Goal: Transaction & Acquisition: Book appointment/travel/reservation

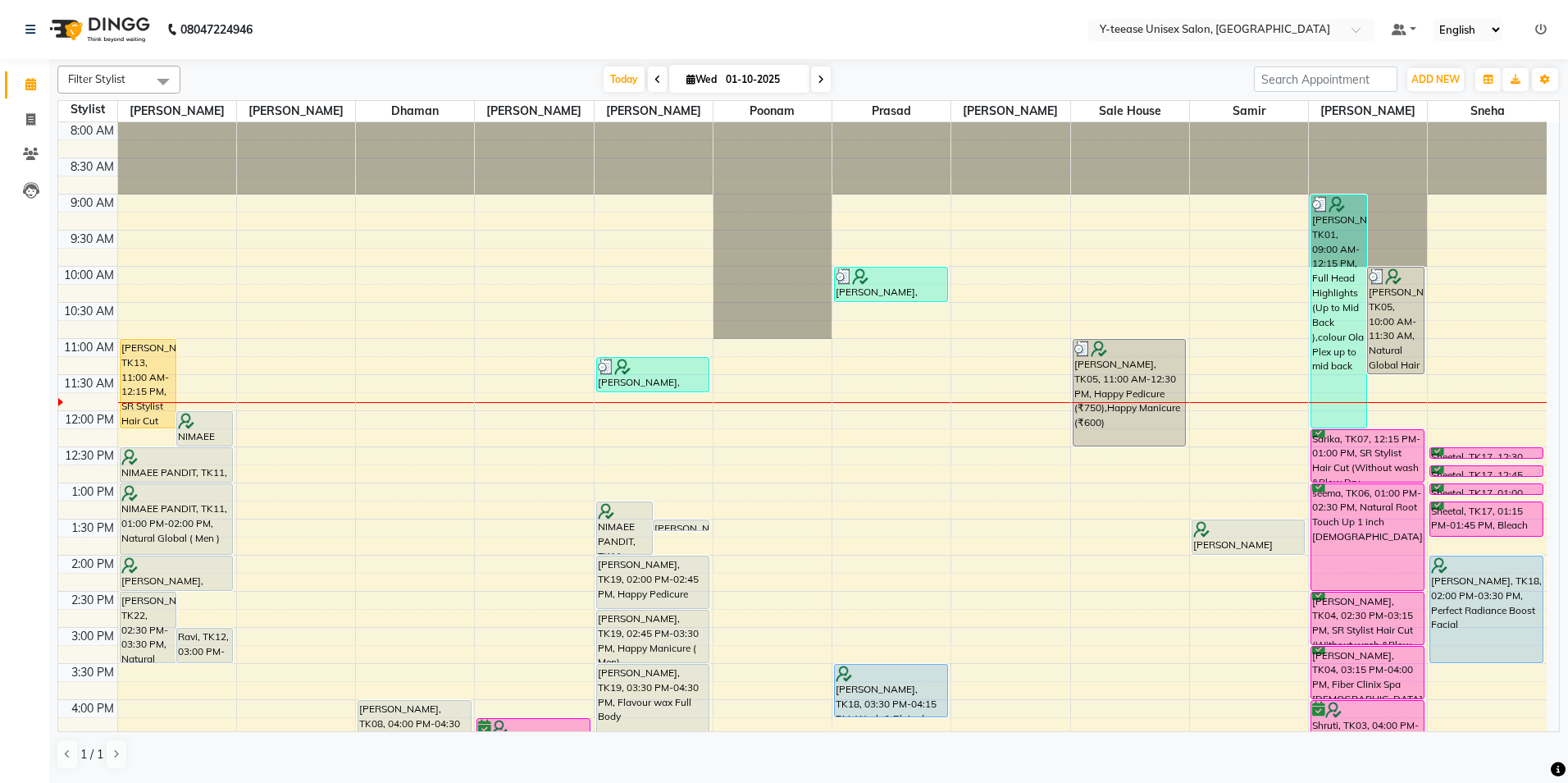
click at [775, 85] on input "01-10-2025" at bounding box center [762, 79] width 82 height 25
select select "10"
select select "2025"
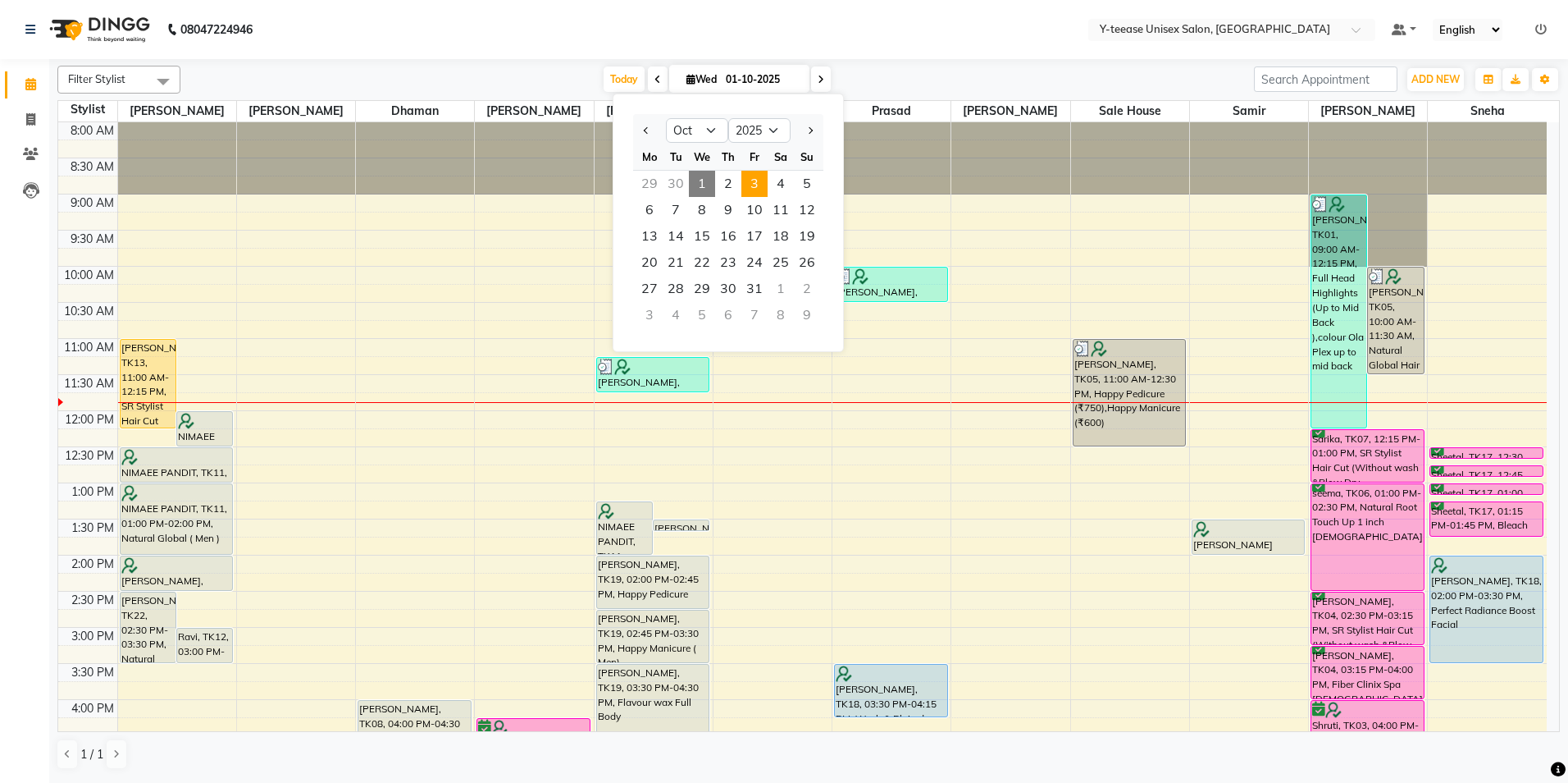
click at [760, 183] on span "3" at bounding box center [755, 184] width 26 height 26
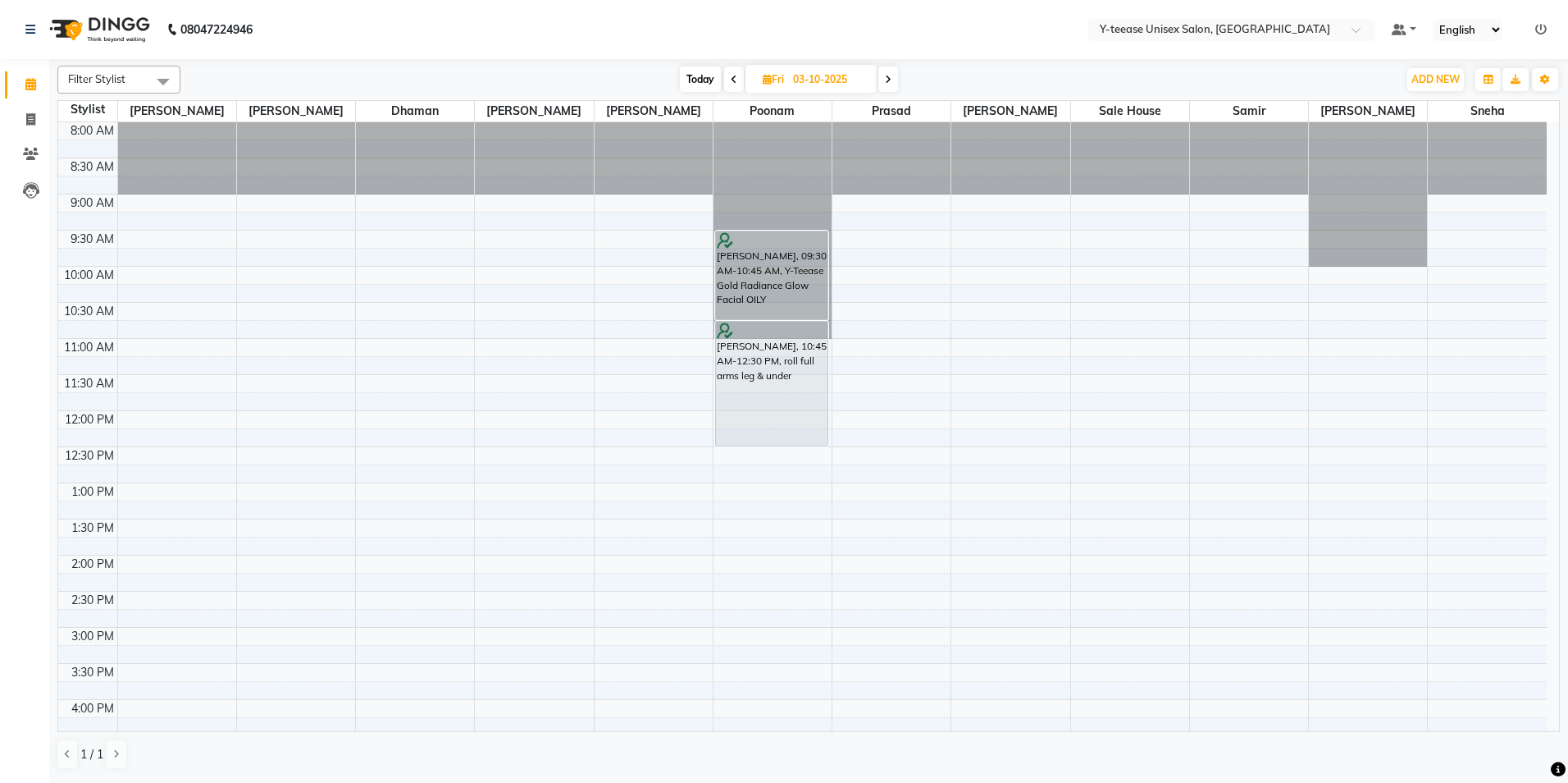
click at [889, 82] on icon at bounding box center [888, 79] width 7 height 10
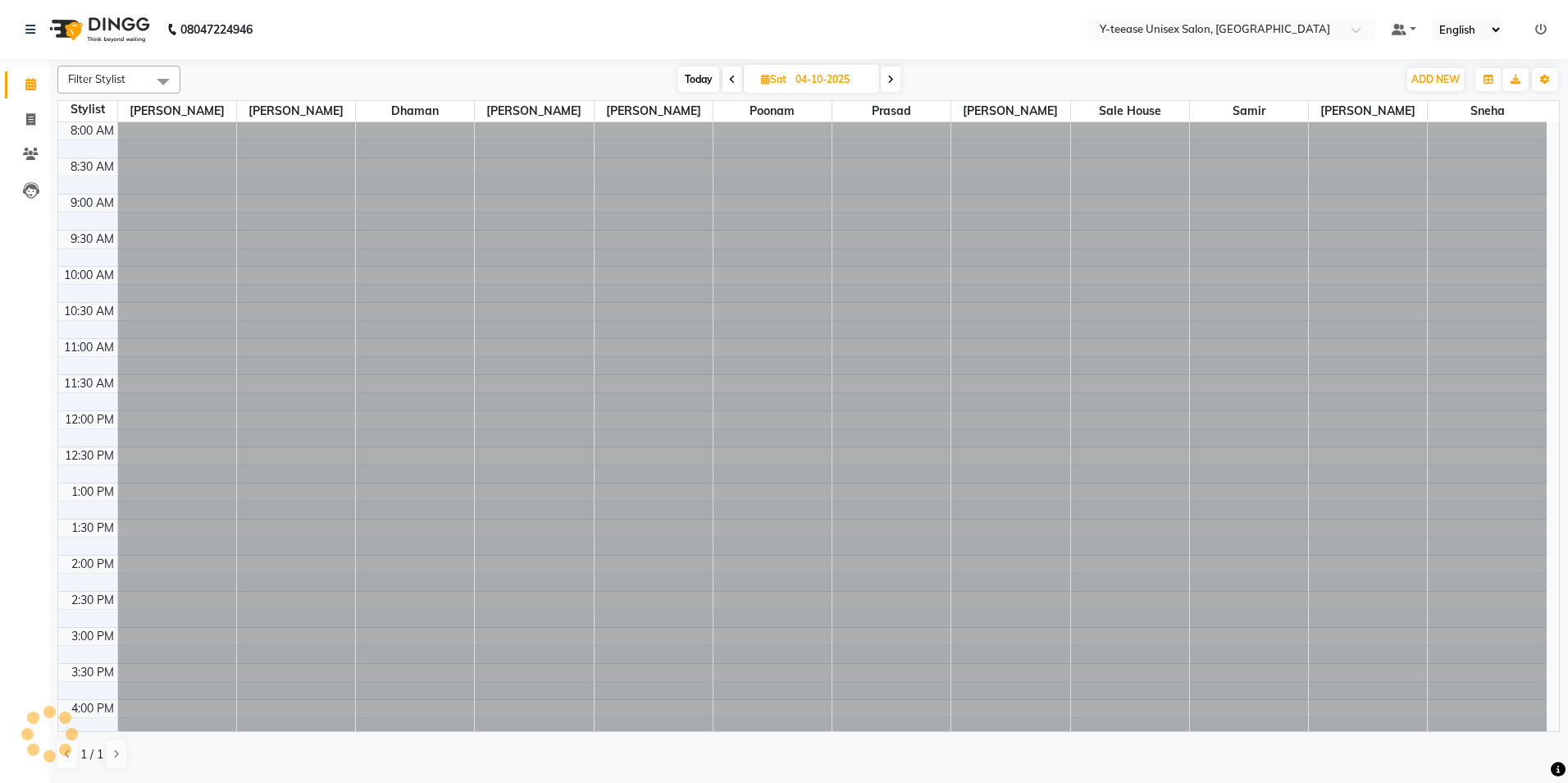
scroll to position [218, 0]
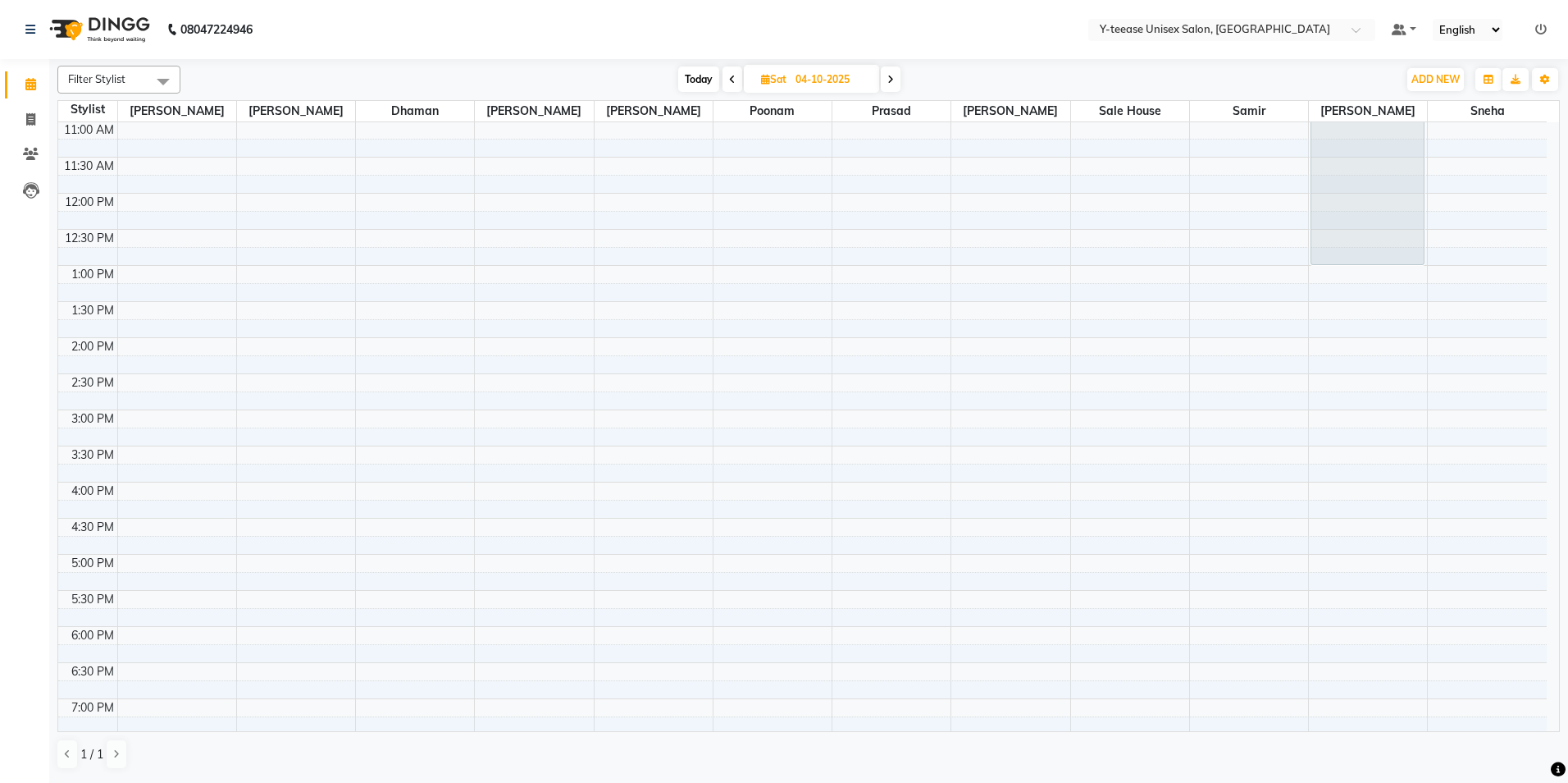
click at [892, 82] on icon at bounding box center [890, 79] width 7 height 10
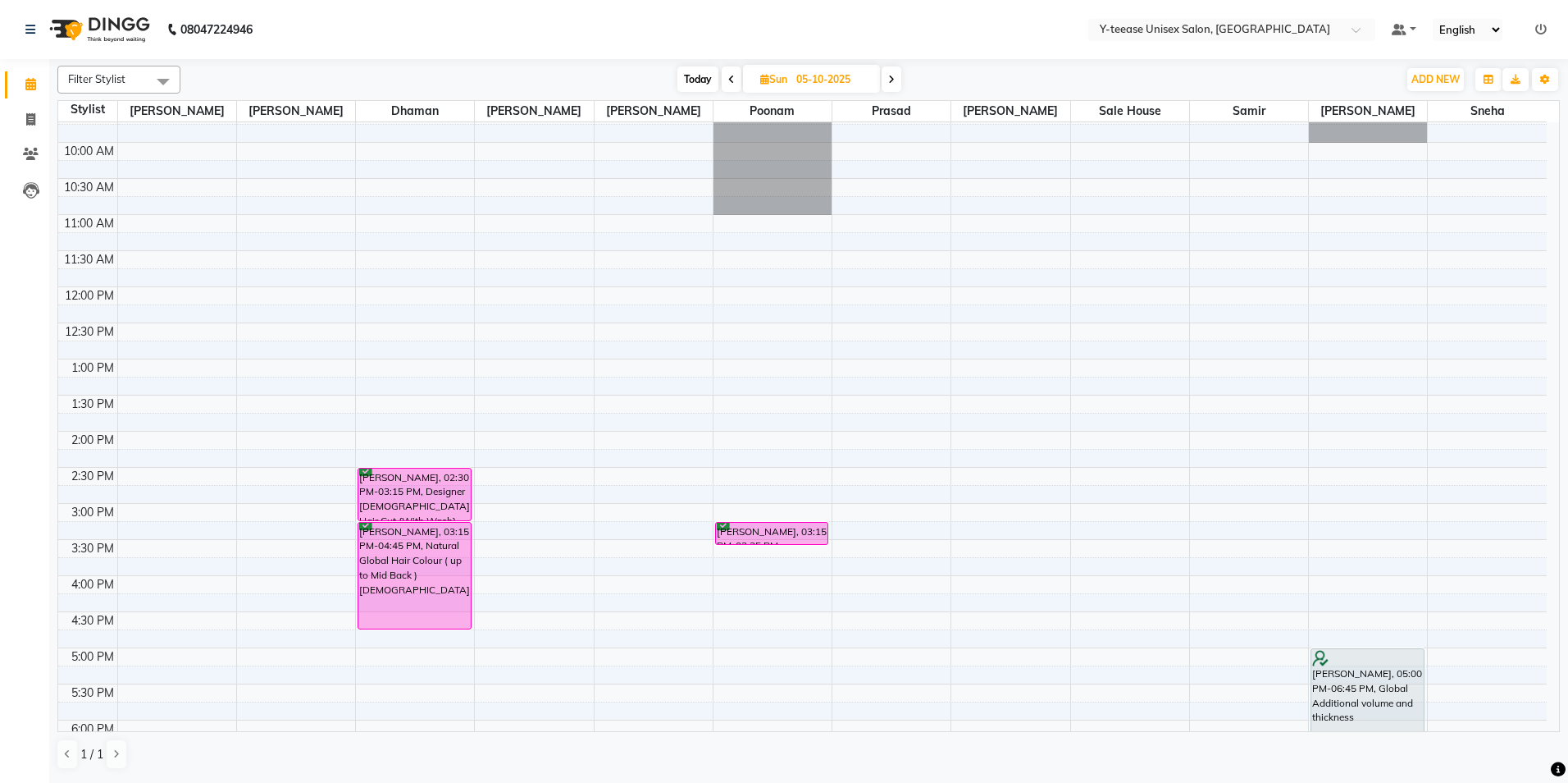
scroll to position [54, 0]
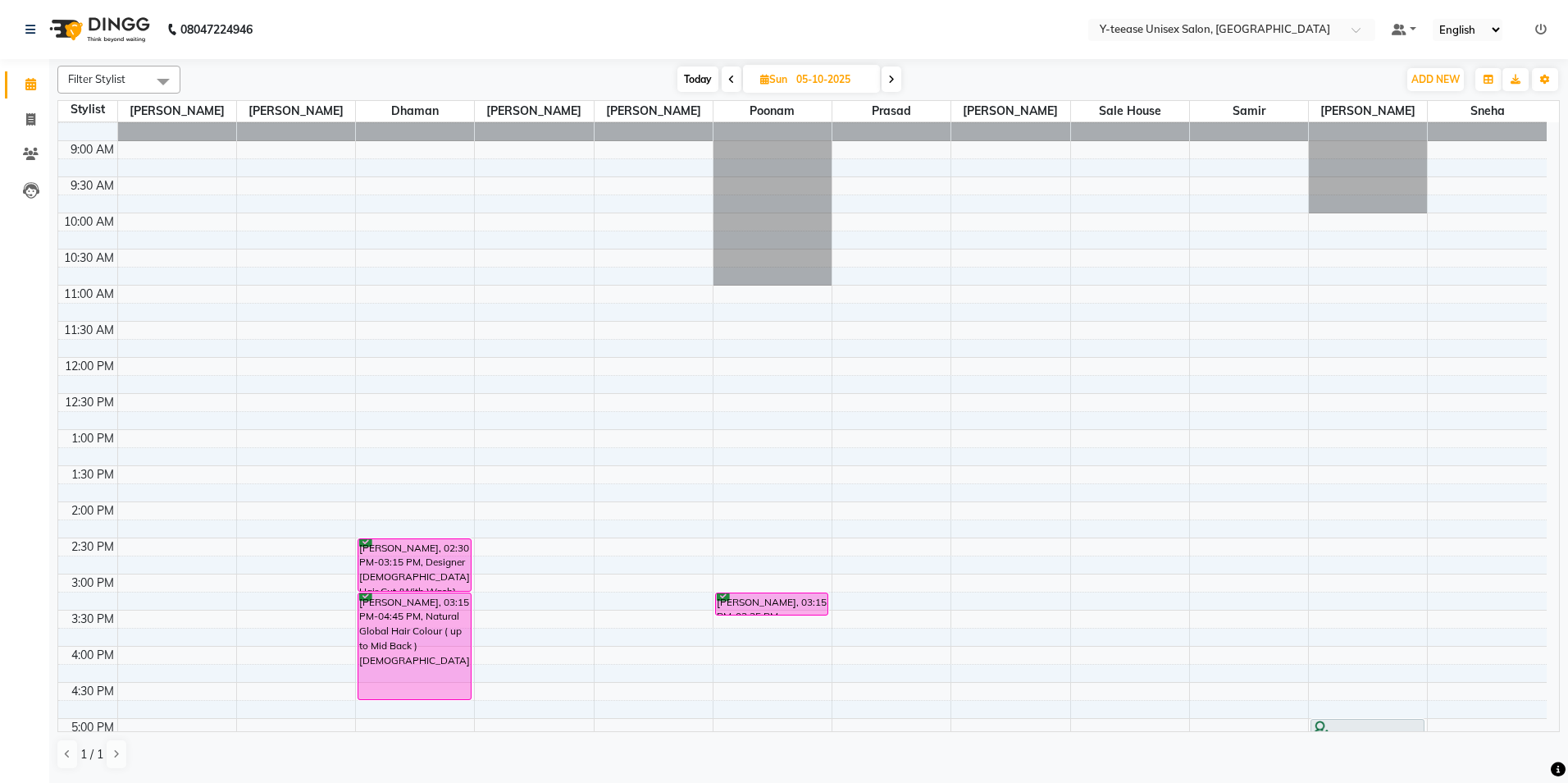
click at [1005, 51] on nav "08047224946 Select Location × Y-teease Unisex Salon, Amanora Default Panel My P…" at bounding box center [784, 29] width 1568 height 59
click at [687, 77] on span "Today" at bounding box center [697, 79] width 41 height 26
type input "01-10-2025"
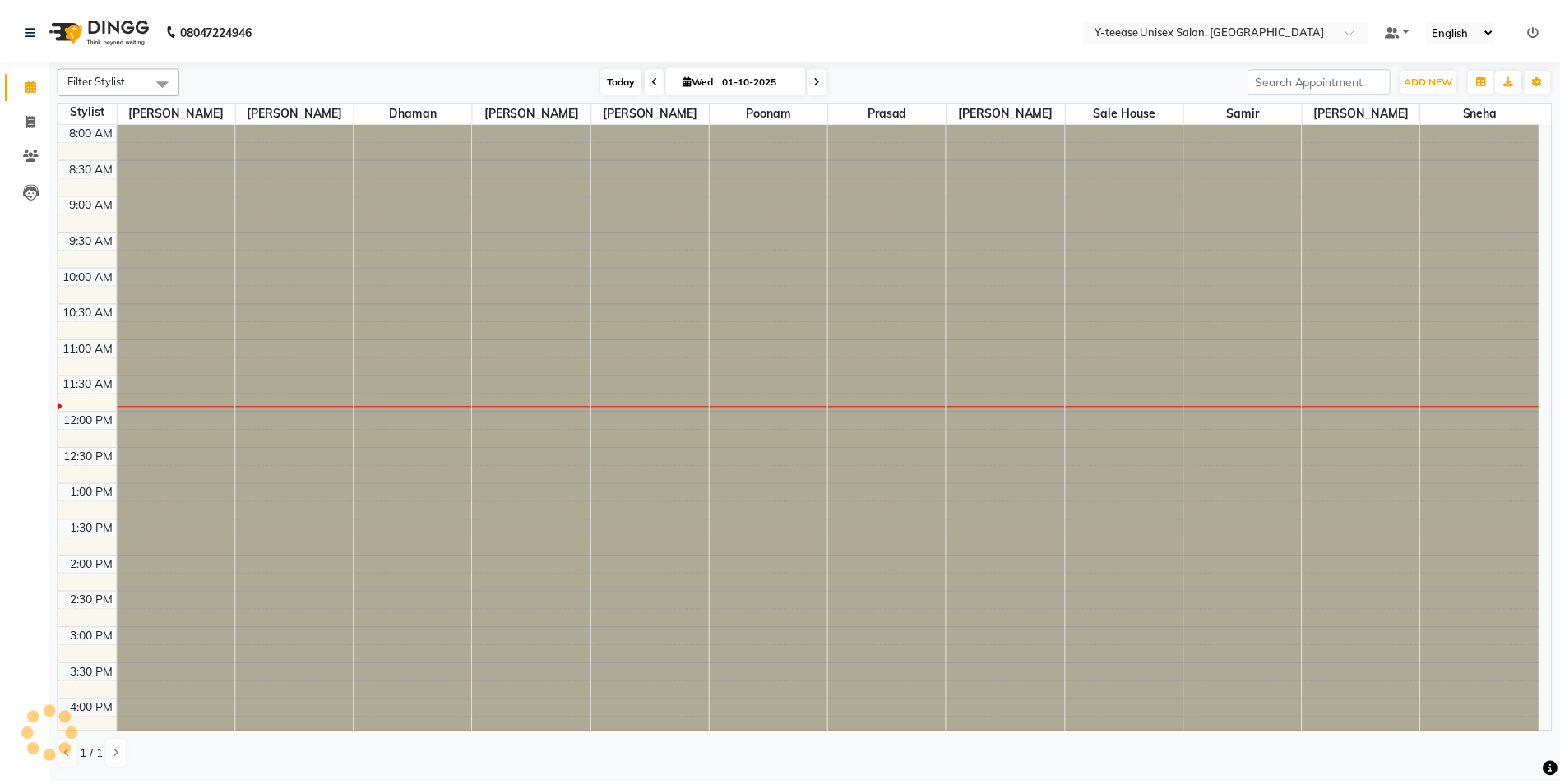
scroll to position [218, 0]
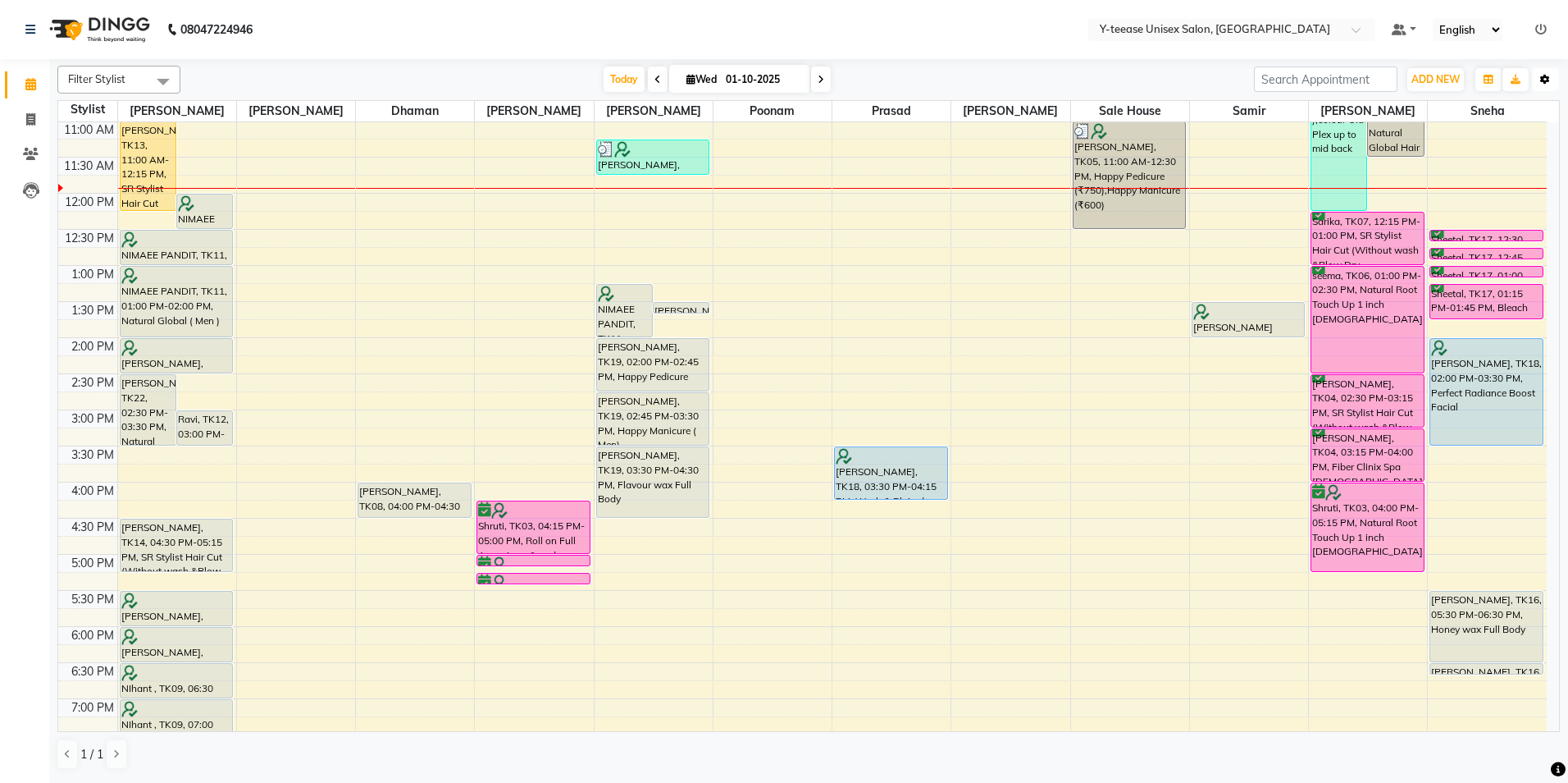
click at [1548, 83] on icon "button" at bounding box center [1545, 79] width 10 height 10
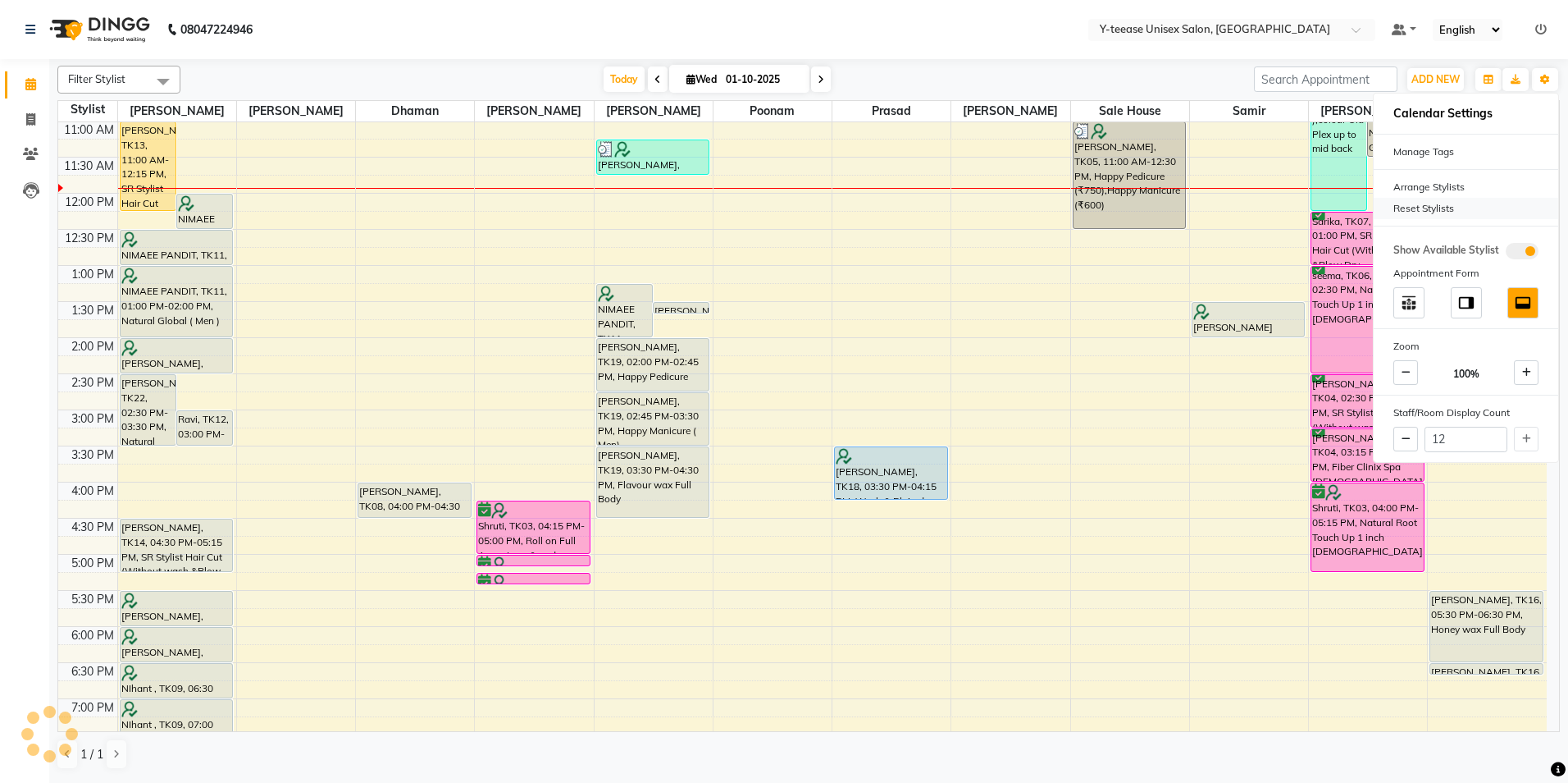
click at [1424, 200] on div "Reset Stylists" at bounding box center [1466, 208] width 185 height 21
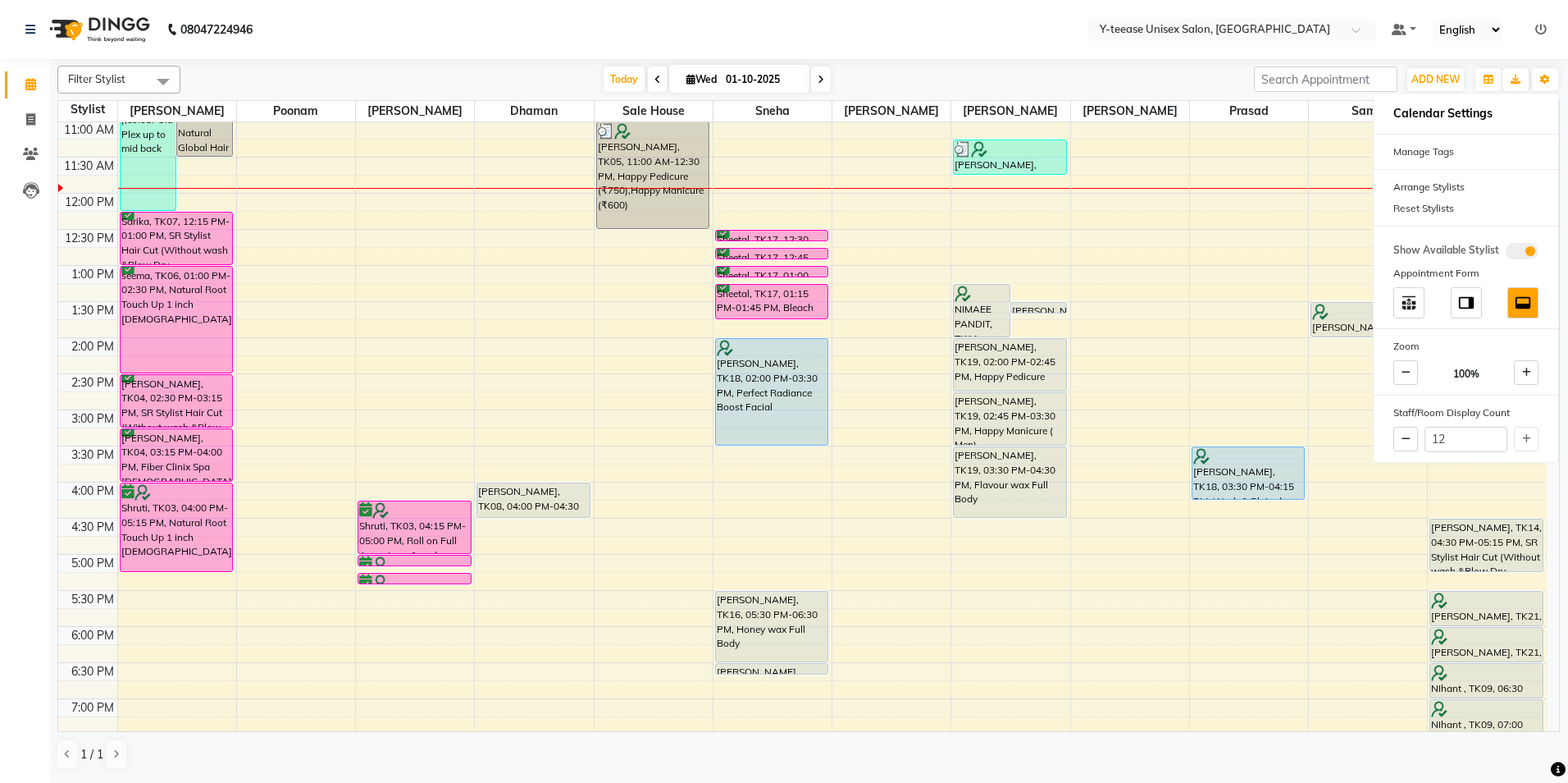
click at [1095, 69] on div "[DATE] [DATE]" at bounding box center [717, 79] width 1057 height 25
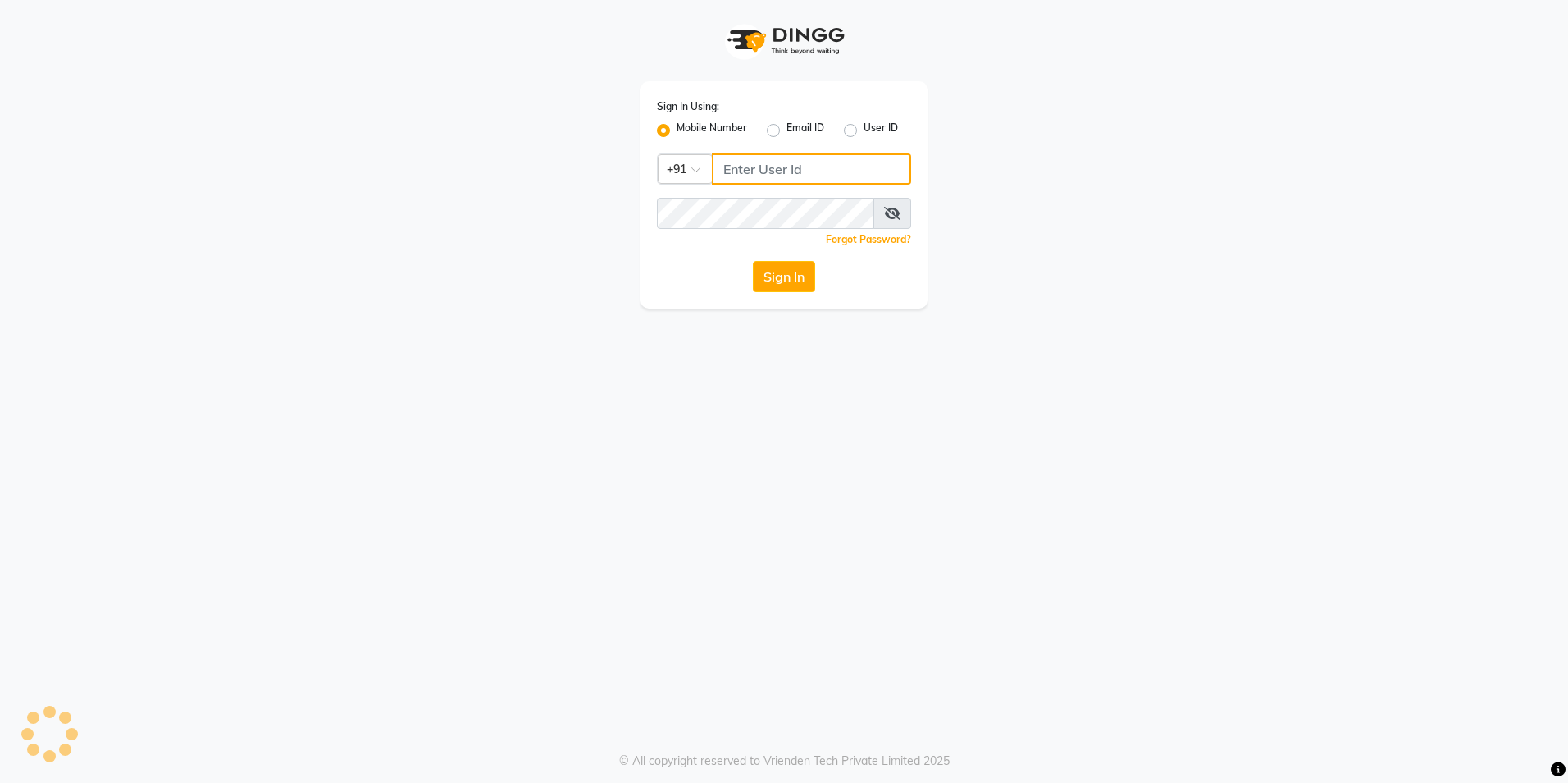
type input "8999679795"
click at [788, 280] on button "Sign In" at bounding box center [784, 276] width 63 height 31
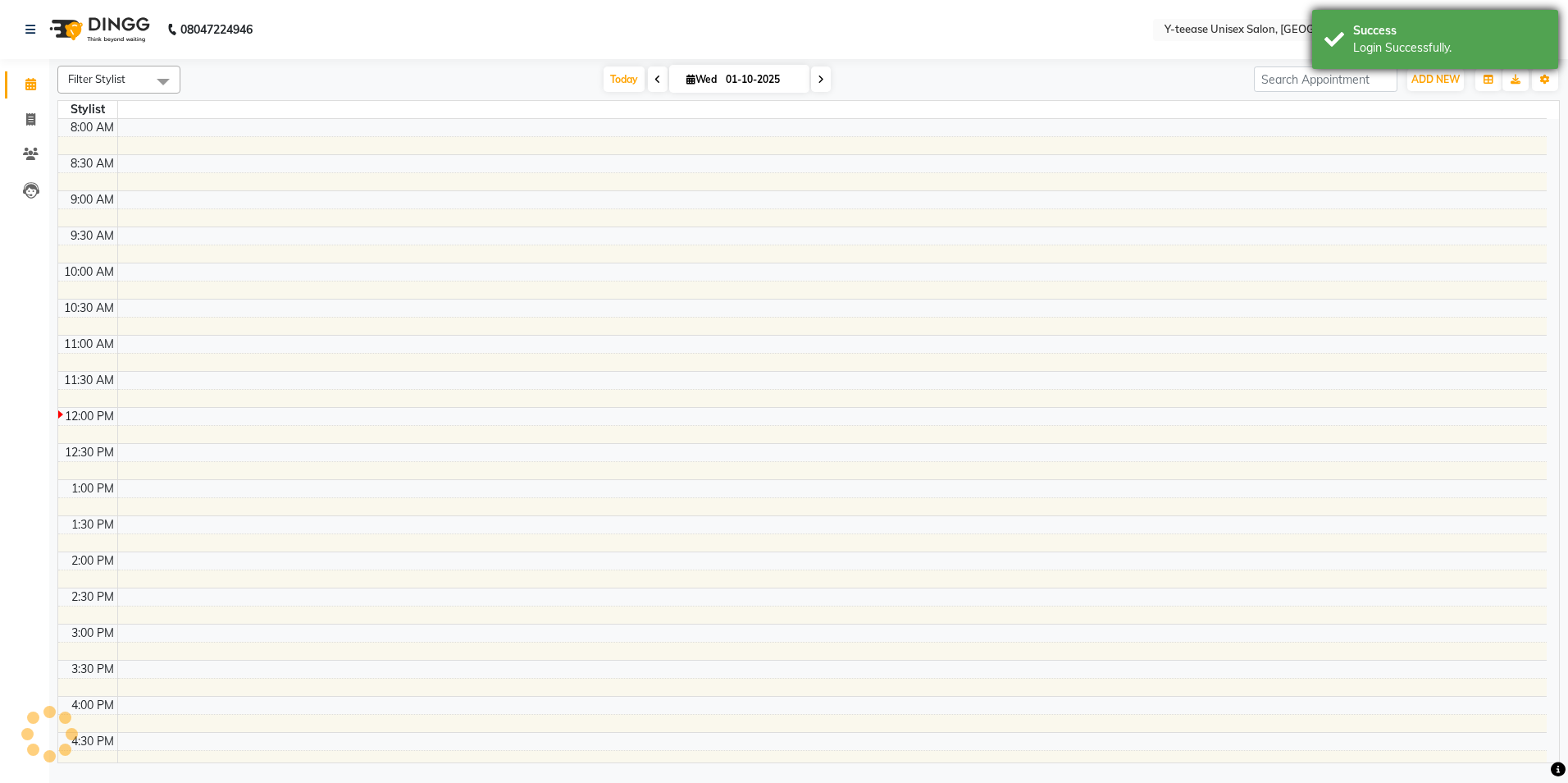
click at [1463, 36] on div "Success" at bounding box center [1450, 30] width 193 height 17
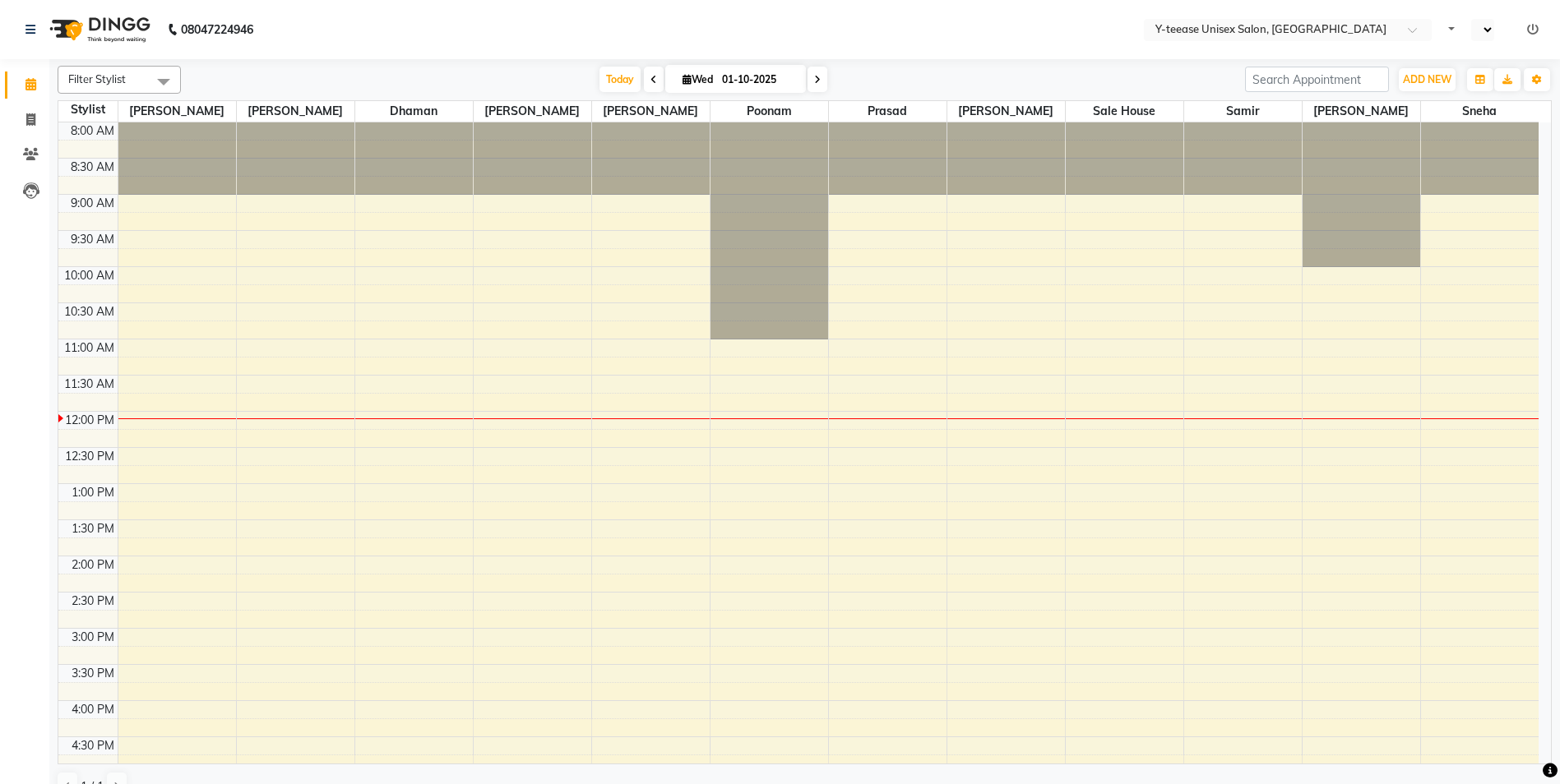
select select "en"
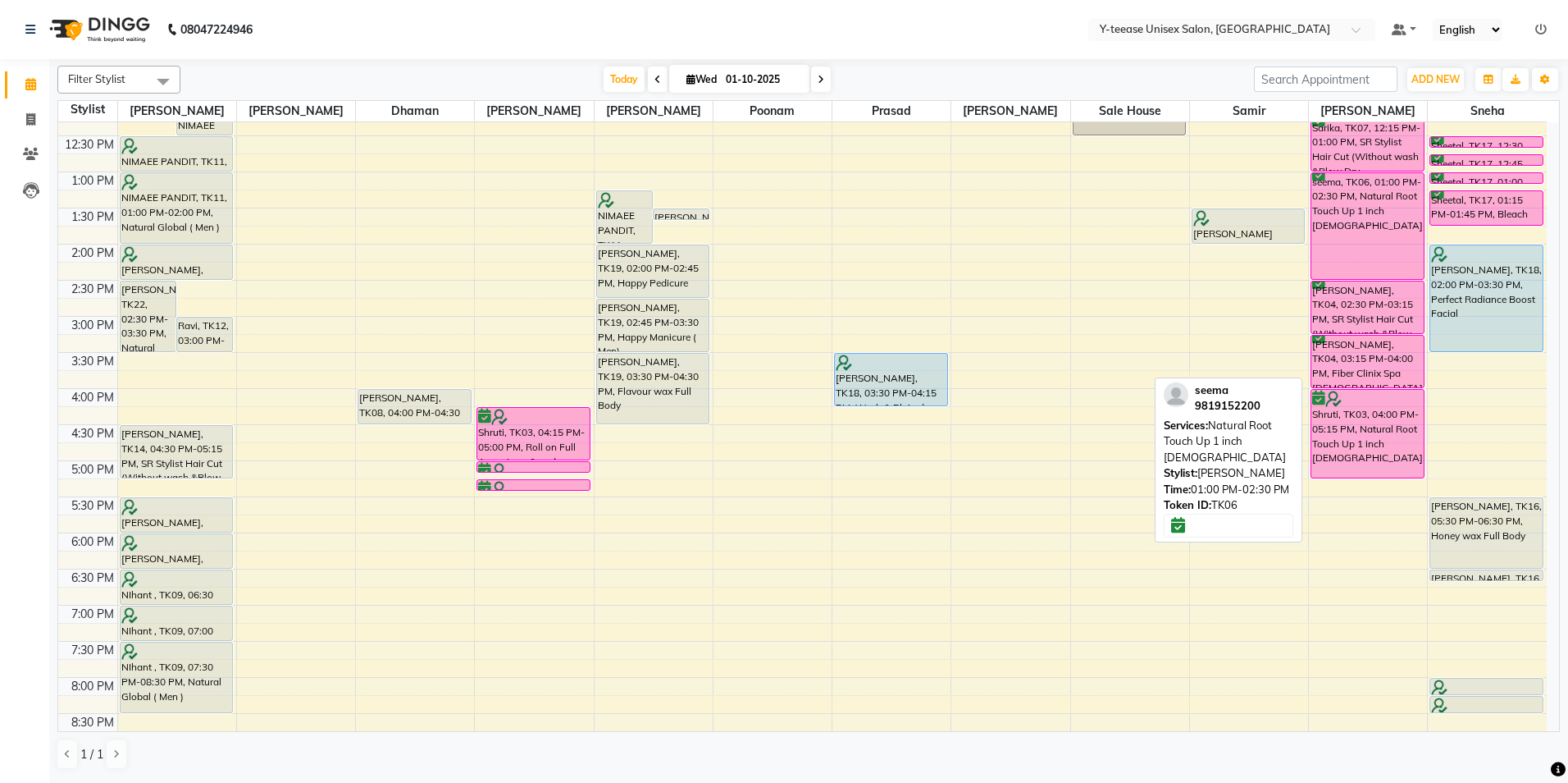
scroll to position [328, 0]
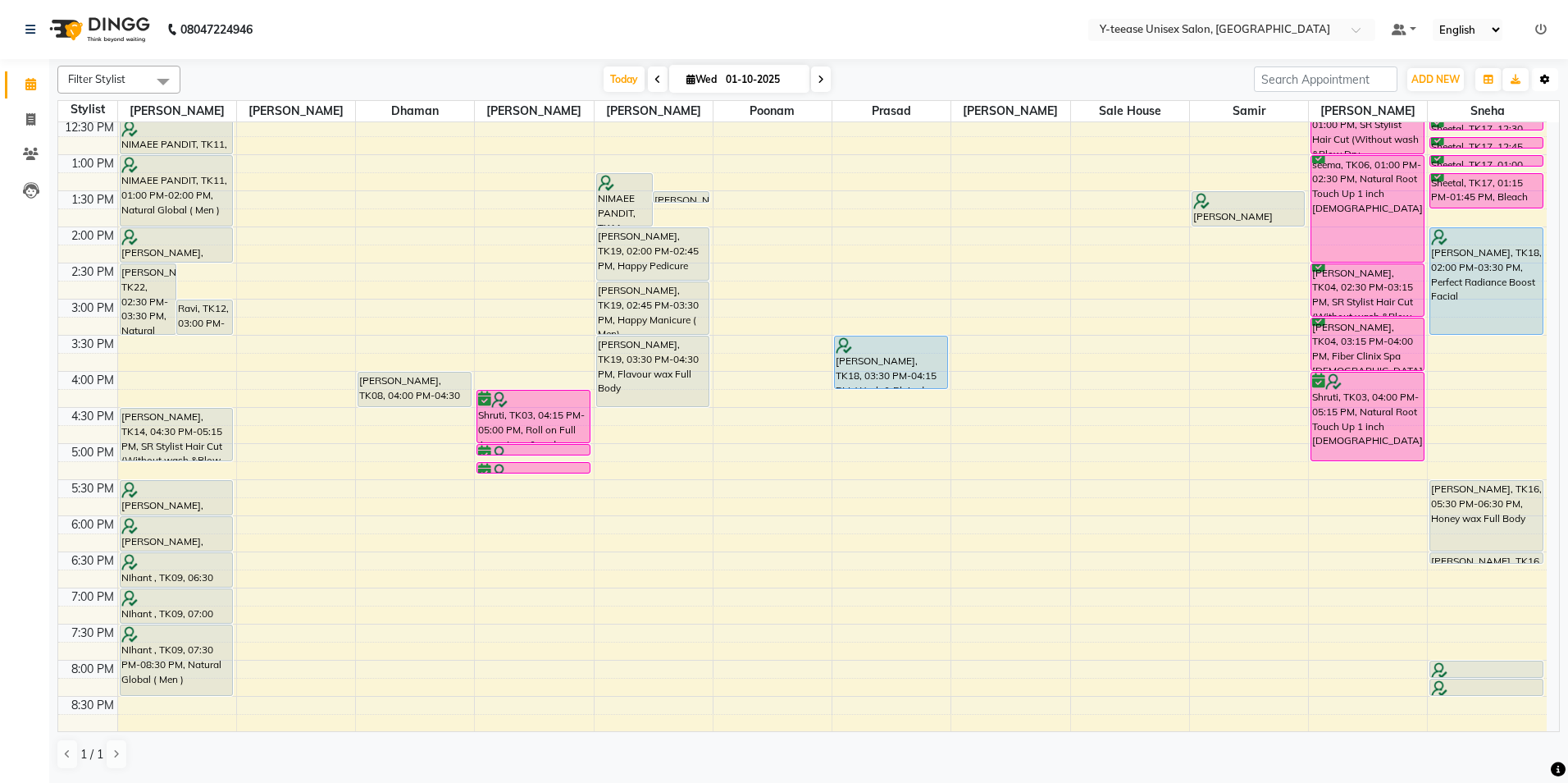
click at [1552, 76] on button "Toggle Dropdown" at bounding box center [1545, 79] width 26 height 23
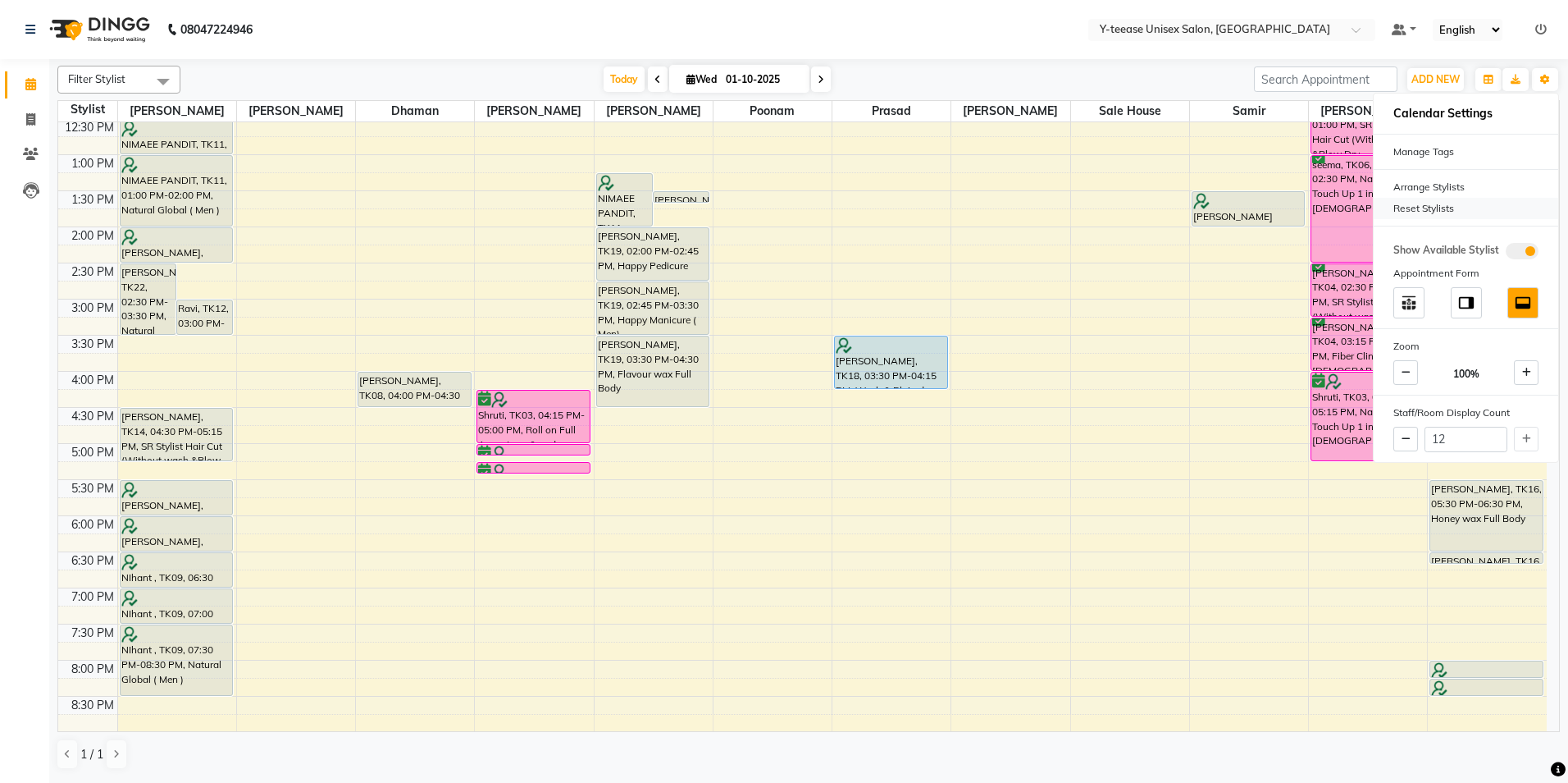
click at [1415, 205] on div "Reset Stylists" at bounding box center [1466, 208] width 185 height 21
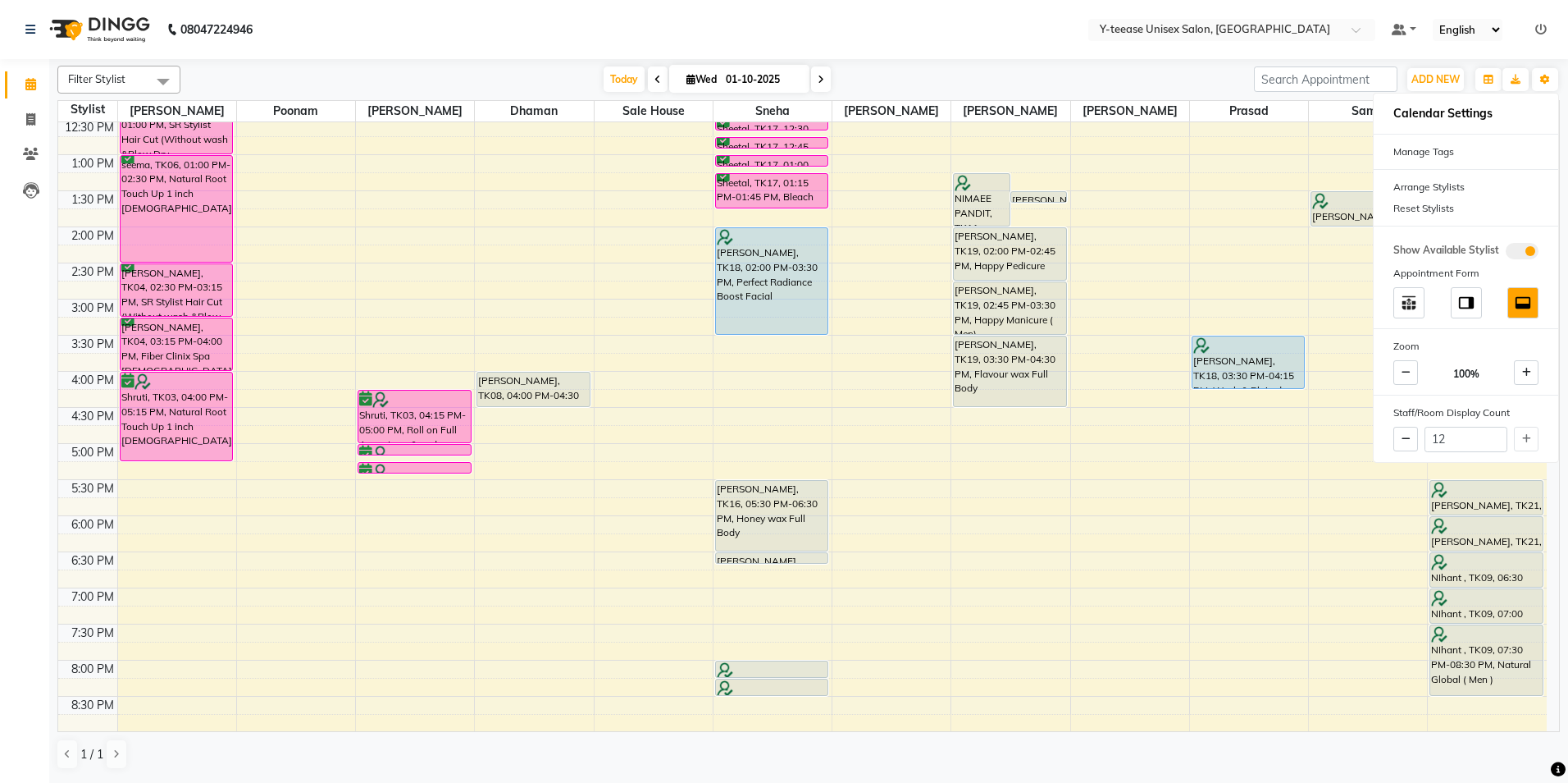
click at [1151, 80] on div "[DATE] [DATE]" at bounding box center [717, 79] width 1057 height 25
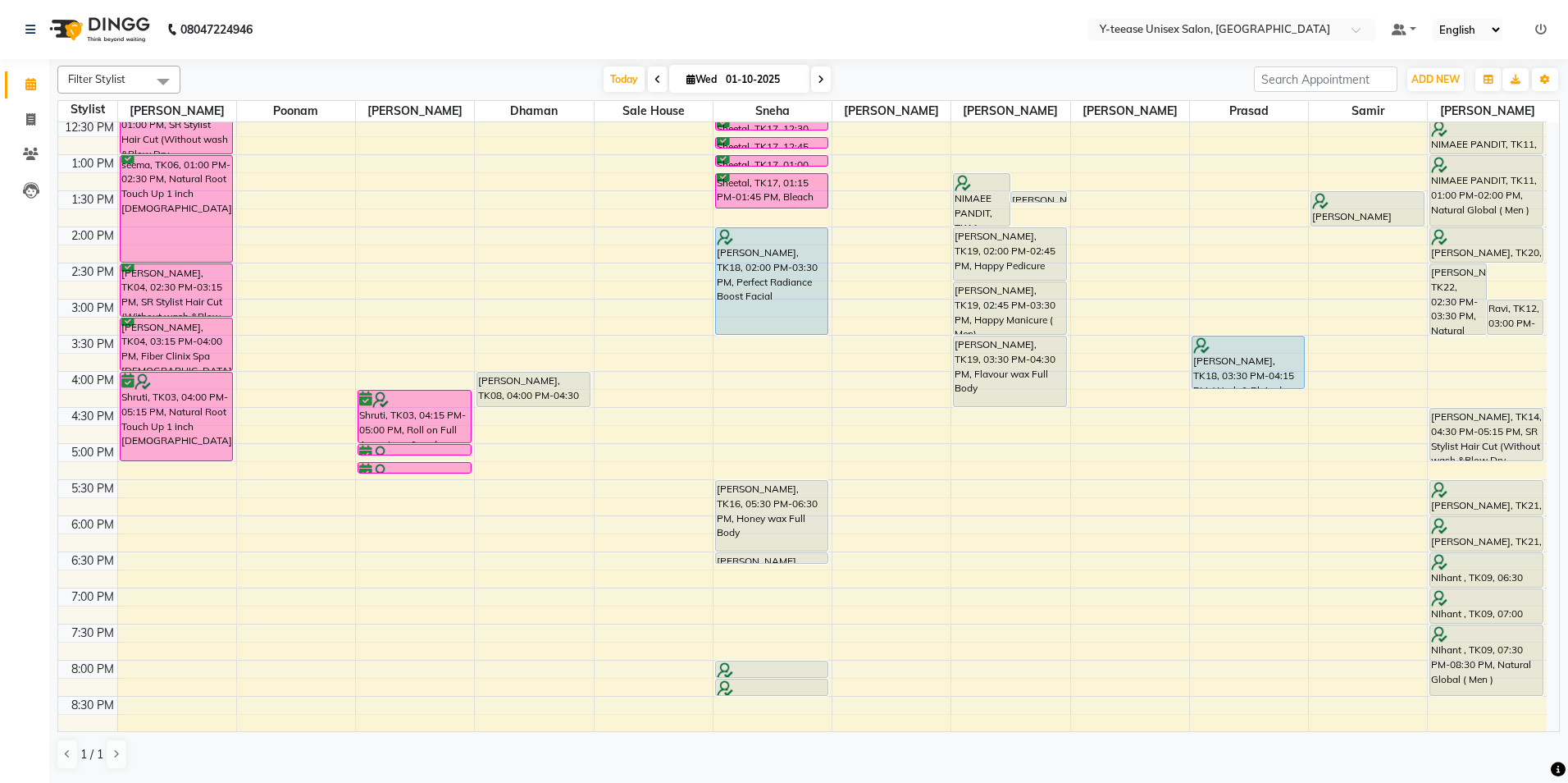
scroll to position [246, 0]
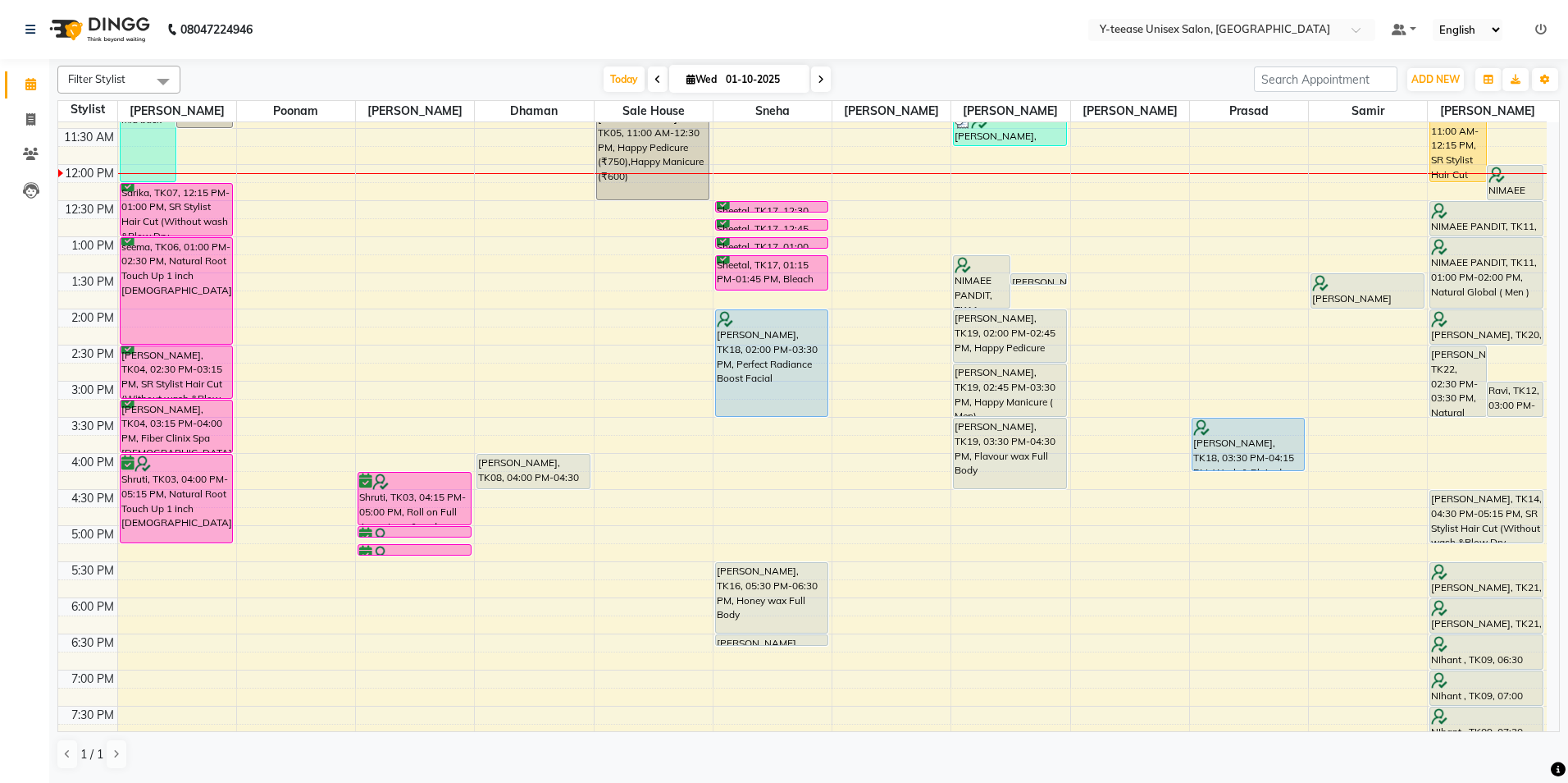
click at [1377, 386] on div "8:00 AM 8:30 AM 9:00 AM 9:30 AM 10:00 AM 10:30 AM 11:00 AM 11:30 AM 12:00 PM 12…" at bounding box center [802, 416] width 1489 height 1082
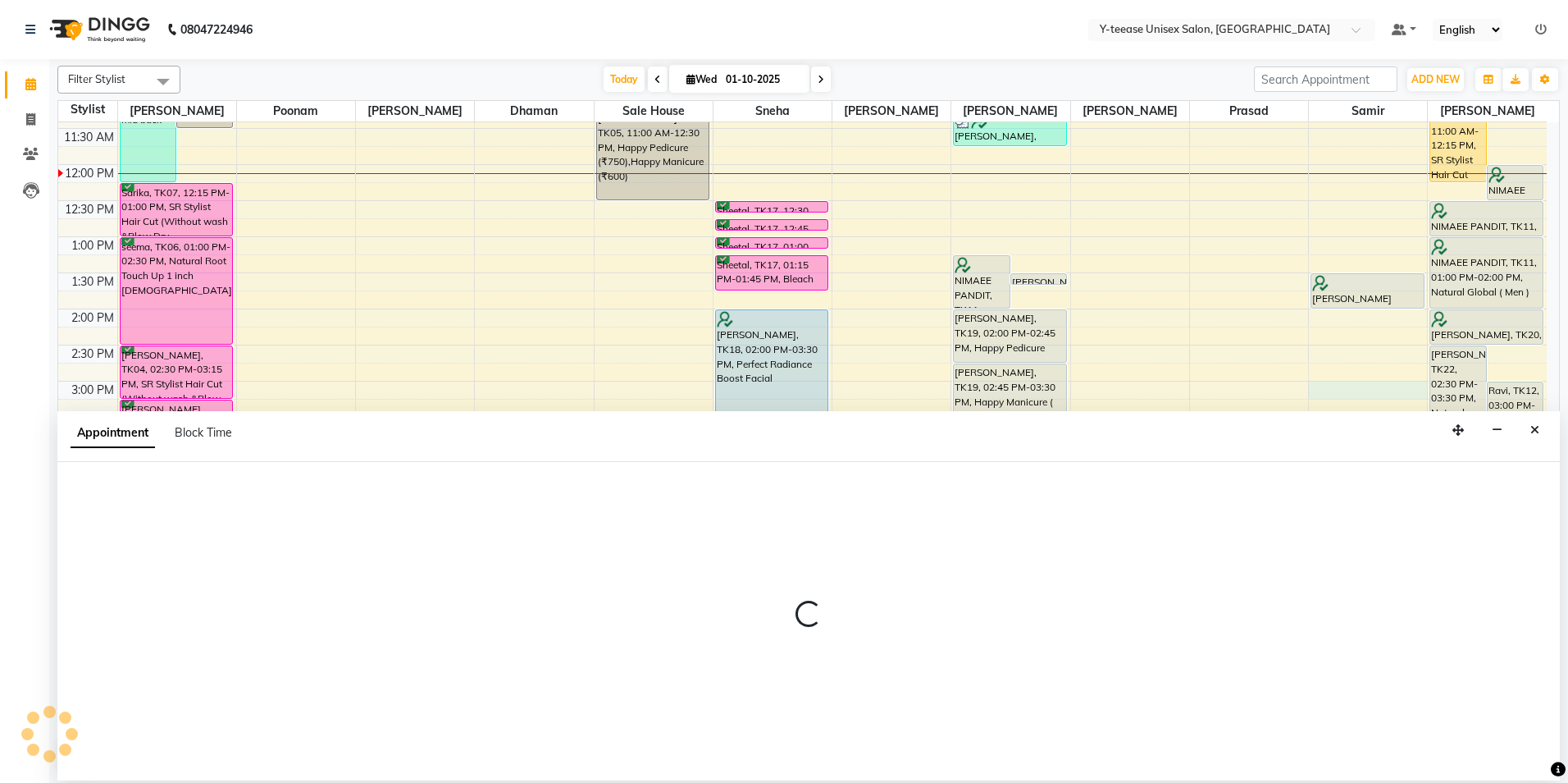
select select "92929"
select select "tentative"
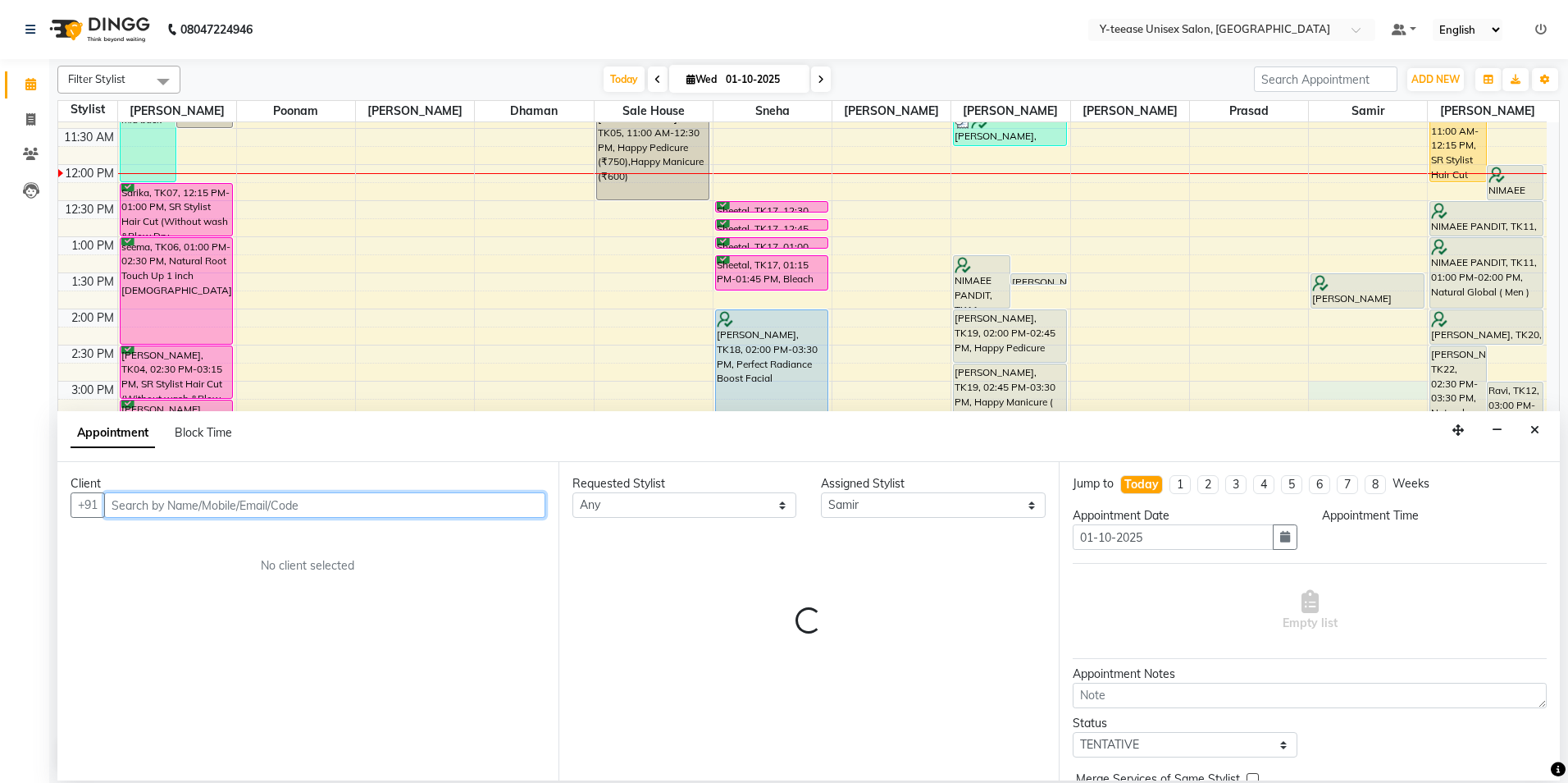
select select "900"
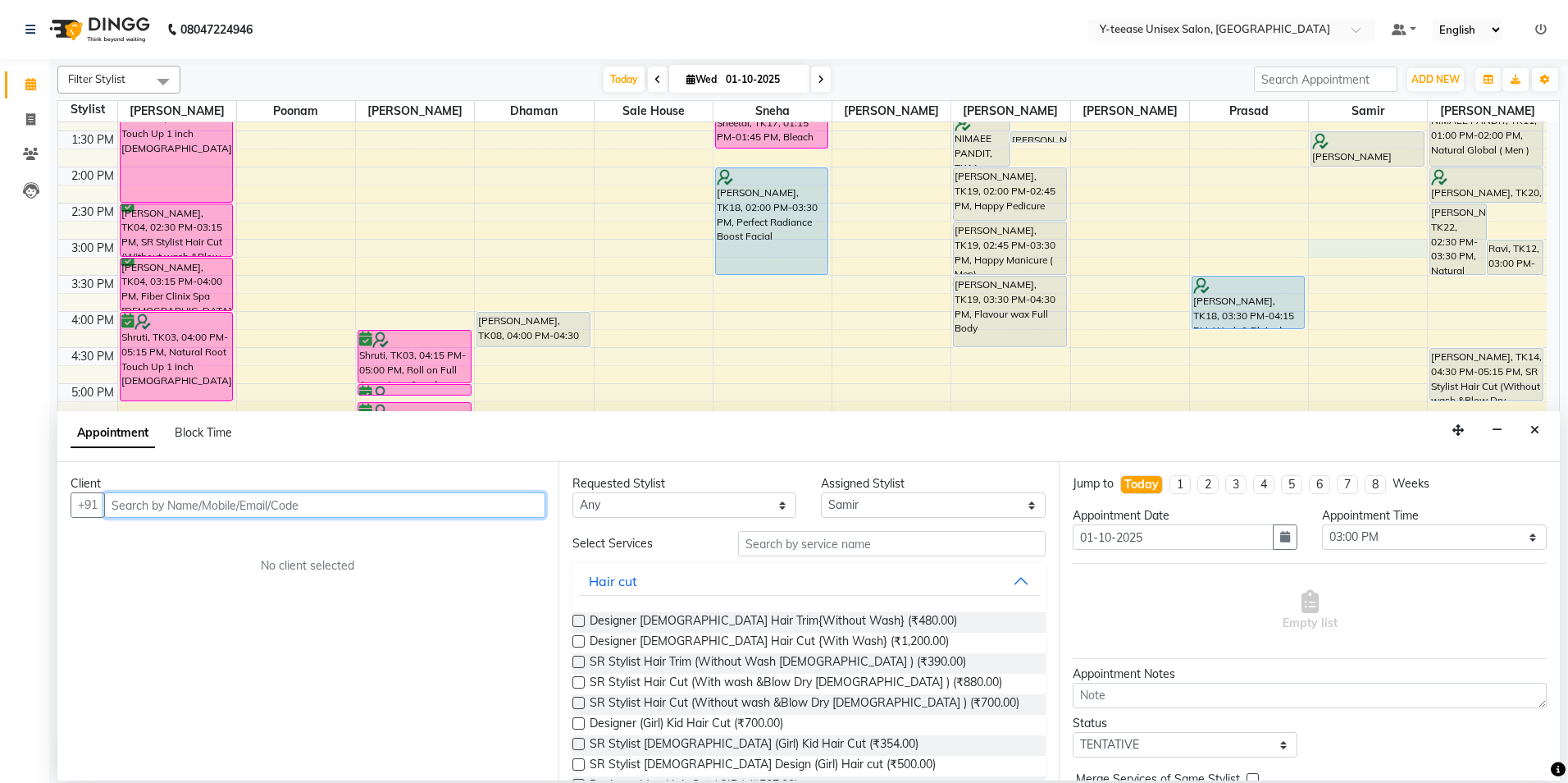
scroll to position [410, 0]
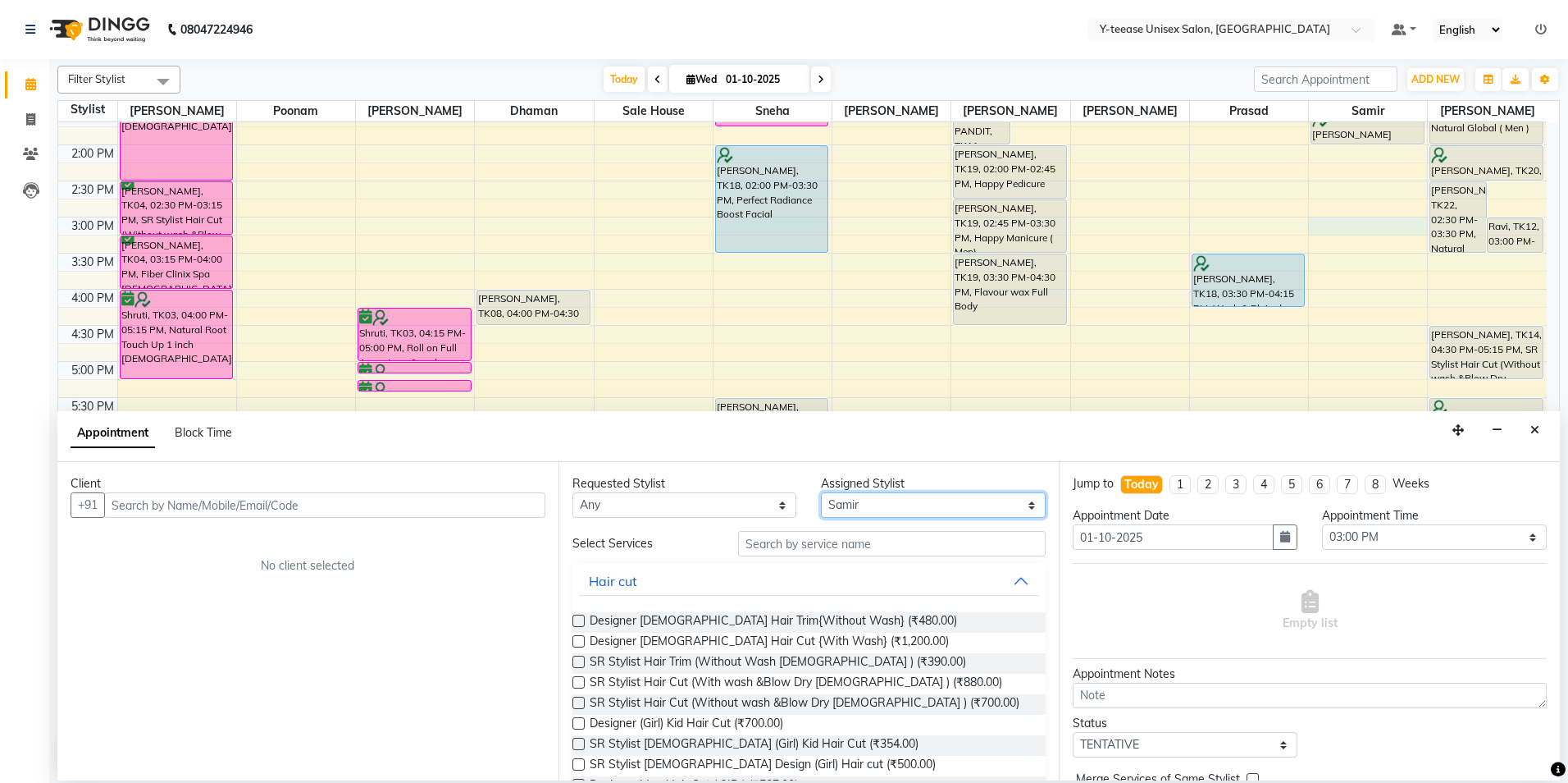
click at [865, 509] on select "Select [PERSON_NAME] Dhaman [PERSON_NAME] No Preference [PERSON_NAME] Poonam [P…" at bounding box center [933, 505] width 224 height 26
click at [755, 548] on input "text" at bounding box center [892, 544] width 308 height 26
click at [189, 511] on input "text" at bounding box center [325, 505] width 441 height 26
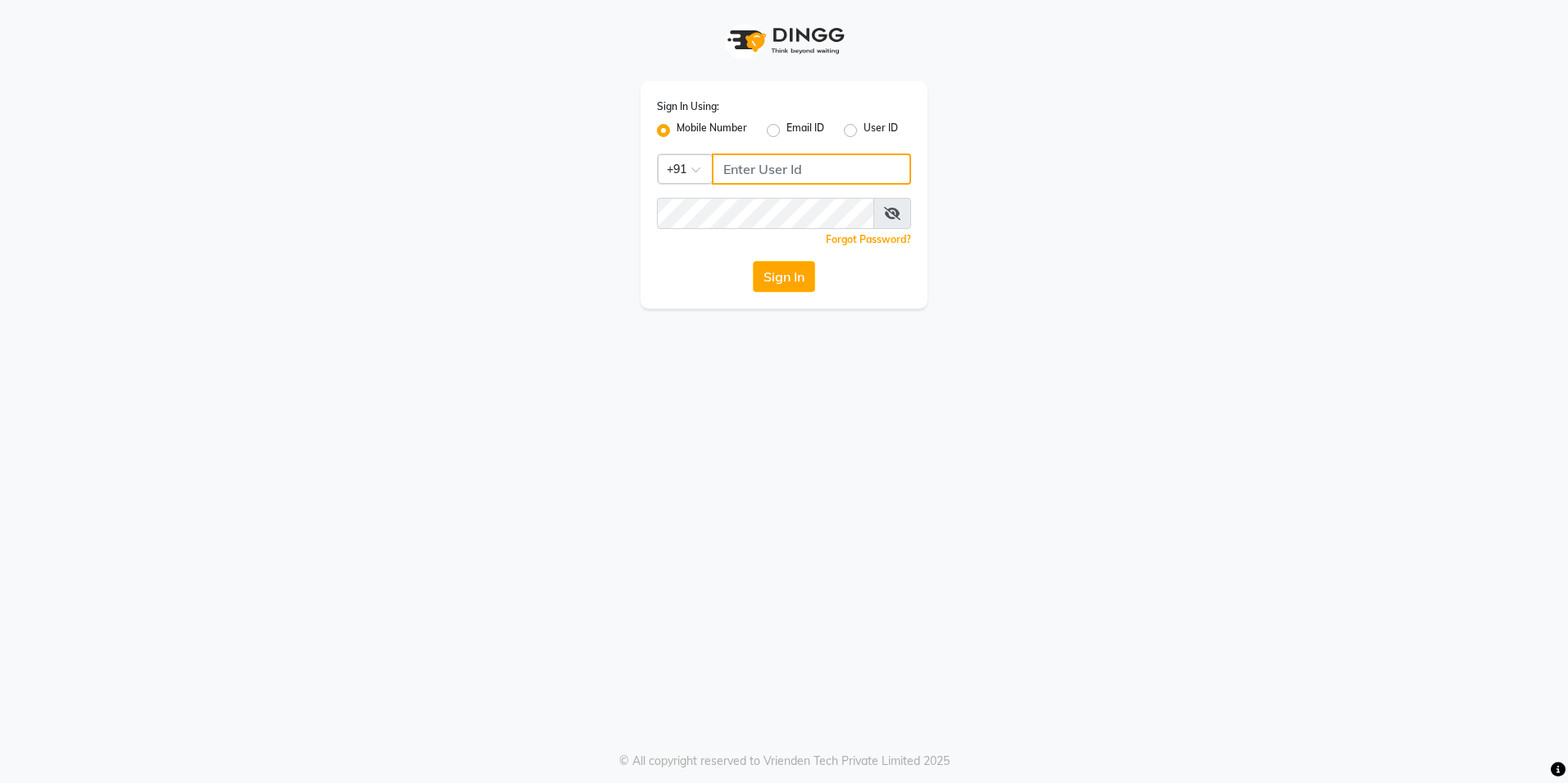
type input "8999679795"
click at [770, 280] on button "Sign In" at bounding box center [784, 276] width 63 height 31
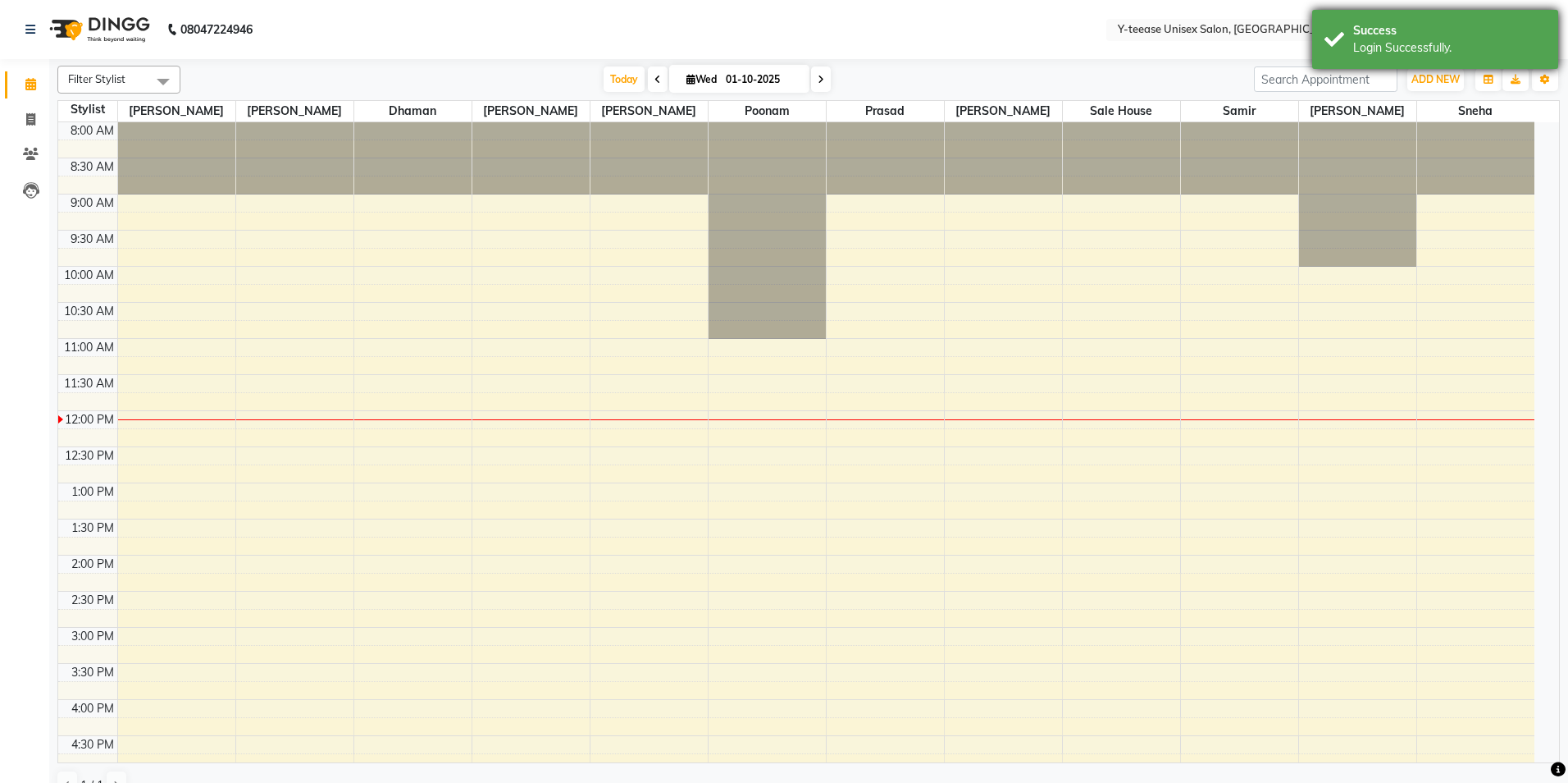
click at [1431, 39] on div "Success Login Successfully." at bounding box center [1435, 39] width 246 height 59
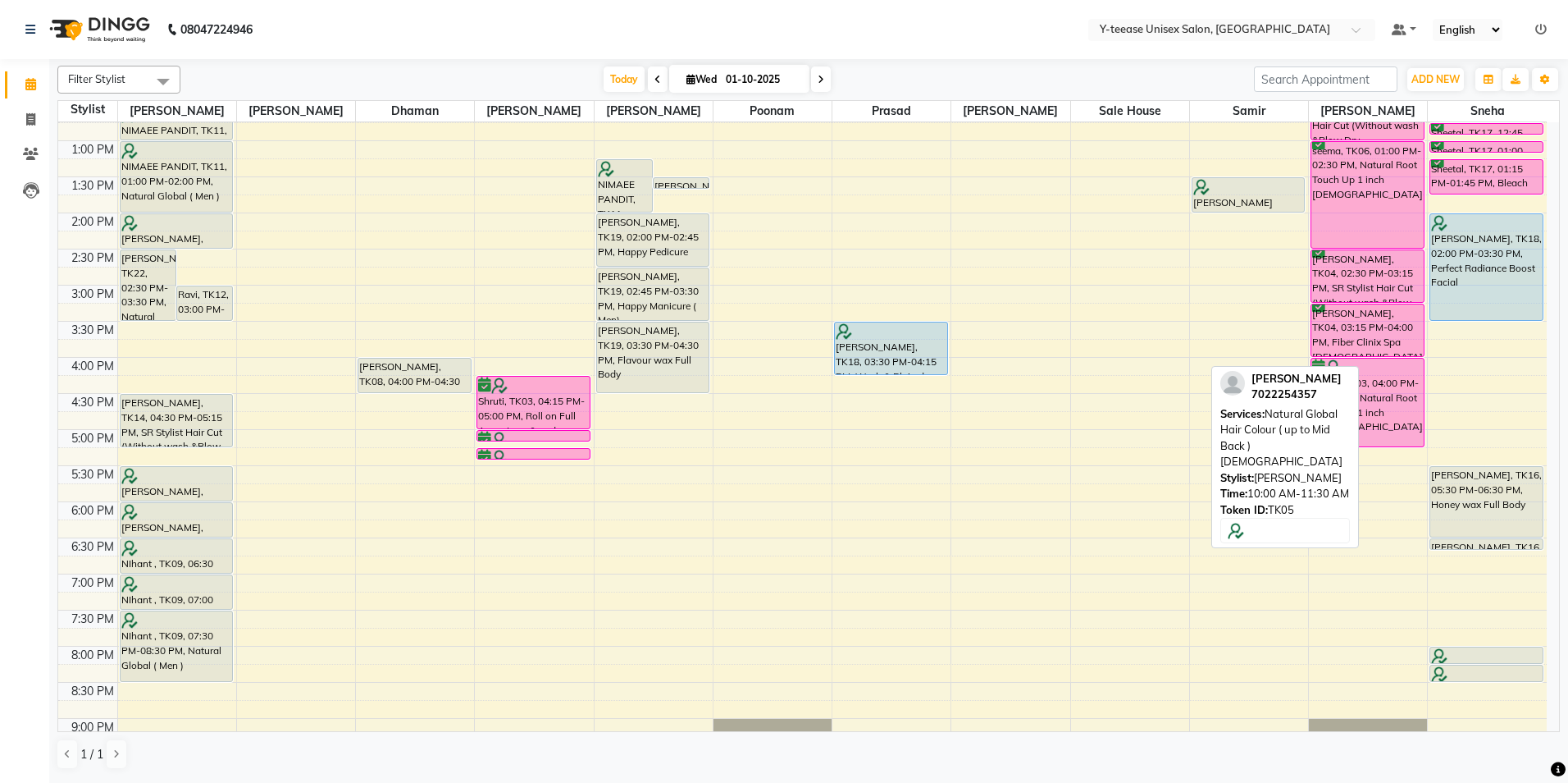
scroll to position [410, 0]
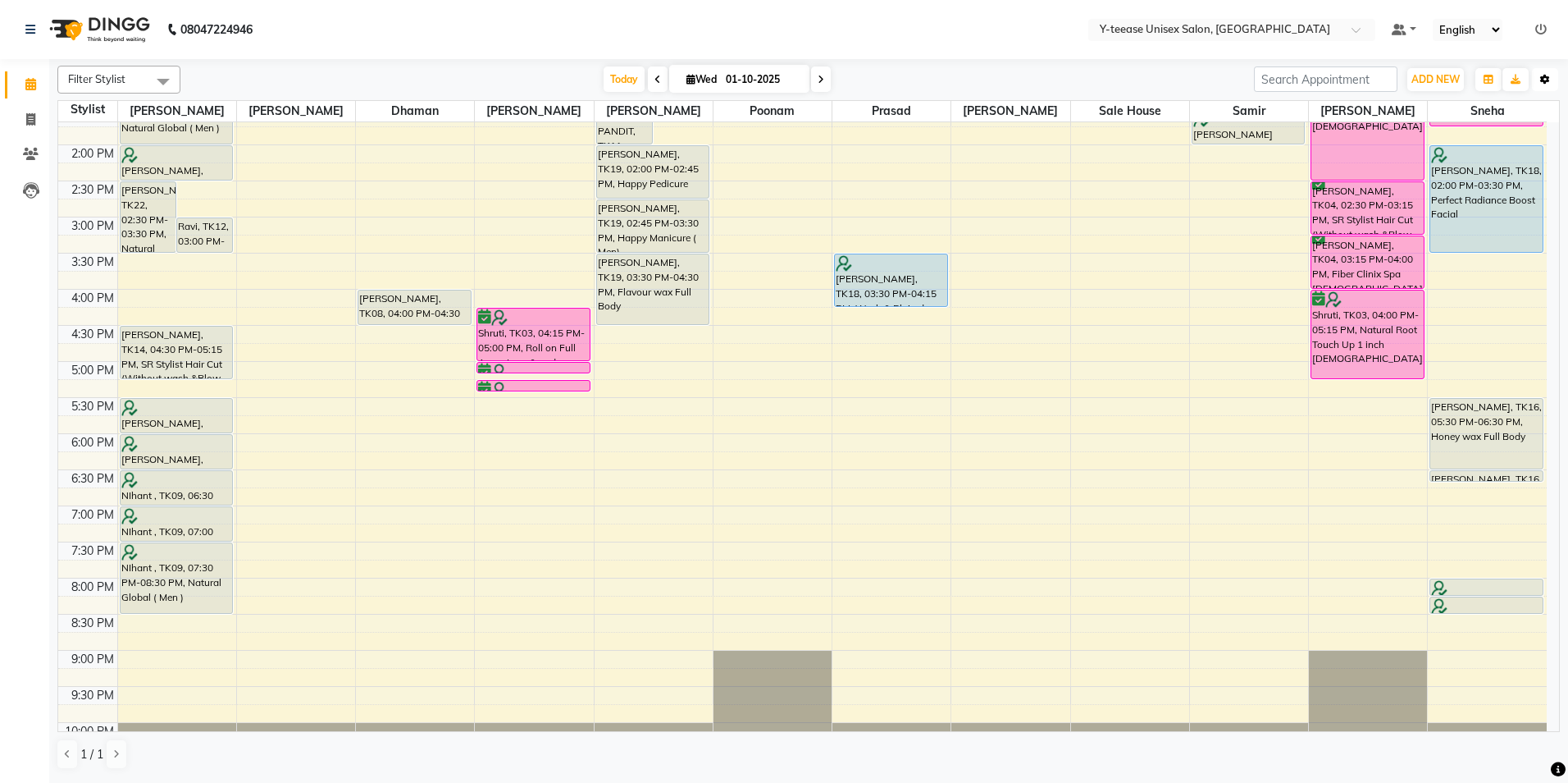
click at [1550, 78] on button "Toggle Dropdown" at bounding box center [1545, 79] width 26 height 23
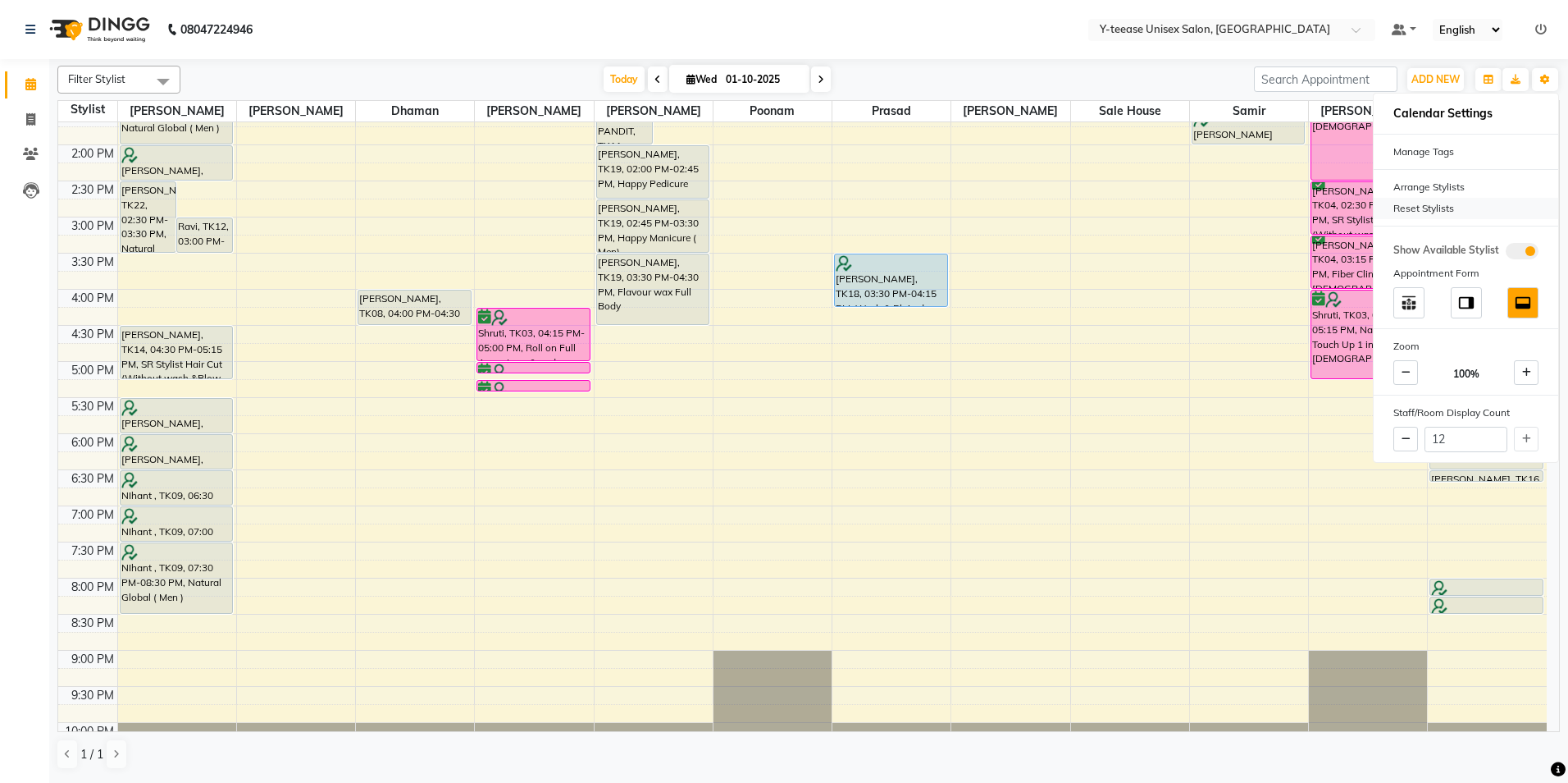
click at [1429, 210] on div "Reset Stylists" at bounding box center [1466, 208] width 185 height 21
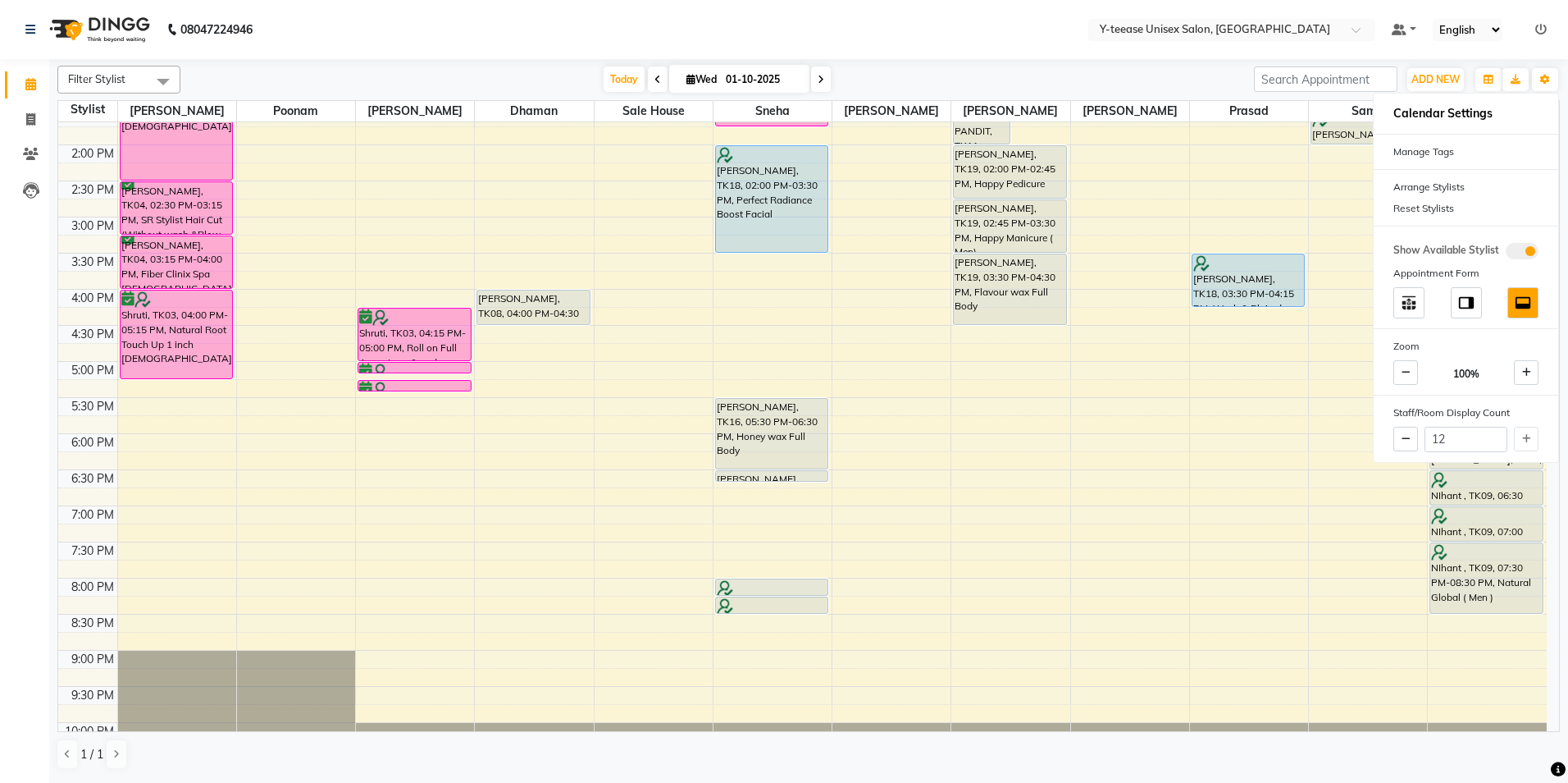
click at [1198, 59] on nav "08047224946 Select Location × Y-teease Unisex Salon, Amanora Default Panel My P…" at bounding box center [784, 29] width 1568 height 59
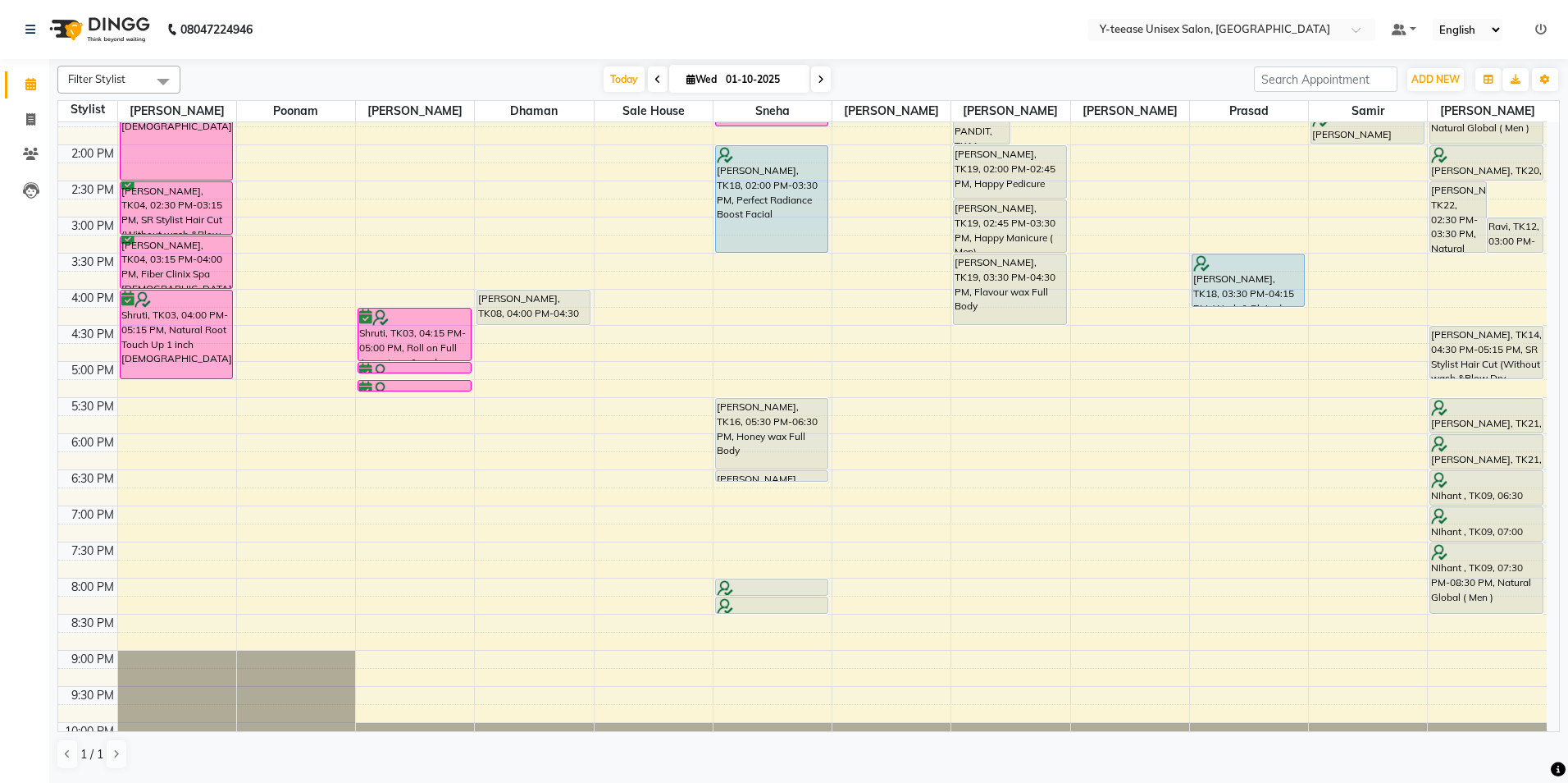
click at [1362, 261] on div "8:00 AM 8:30 AM 9:00 AM 9:30 AM 10:00 AM 10:30 AM 11:00 AM 11:30 AM 12:00 PM 12…" at bounding box center [802, 252] width 1489 height 1082
select select "92929"
select select "tentative"
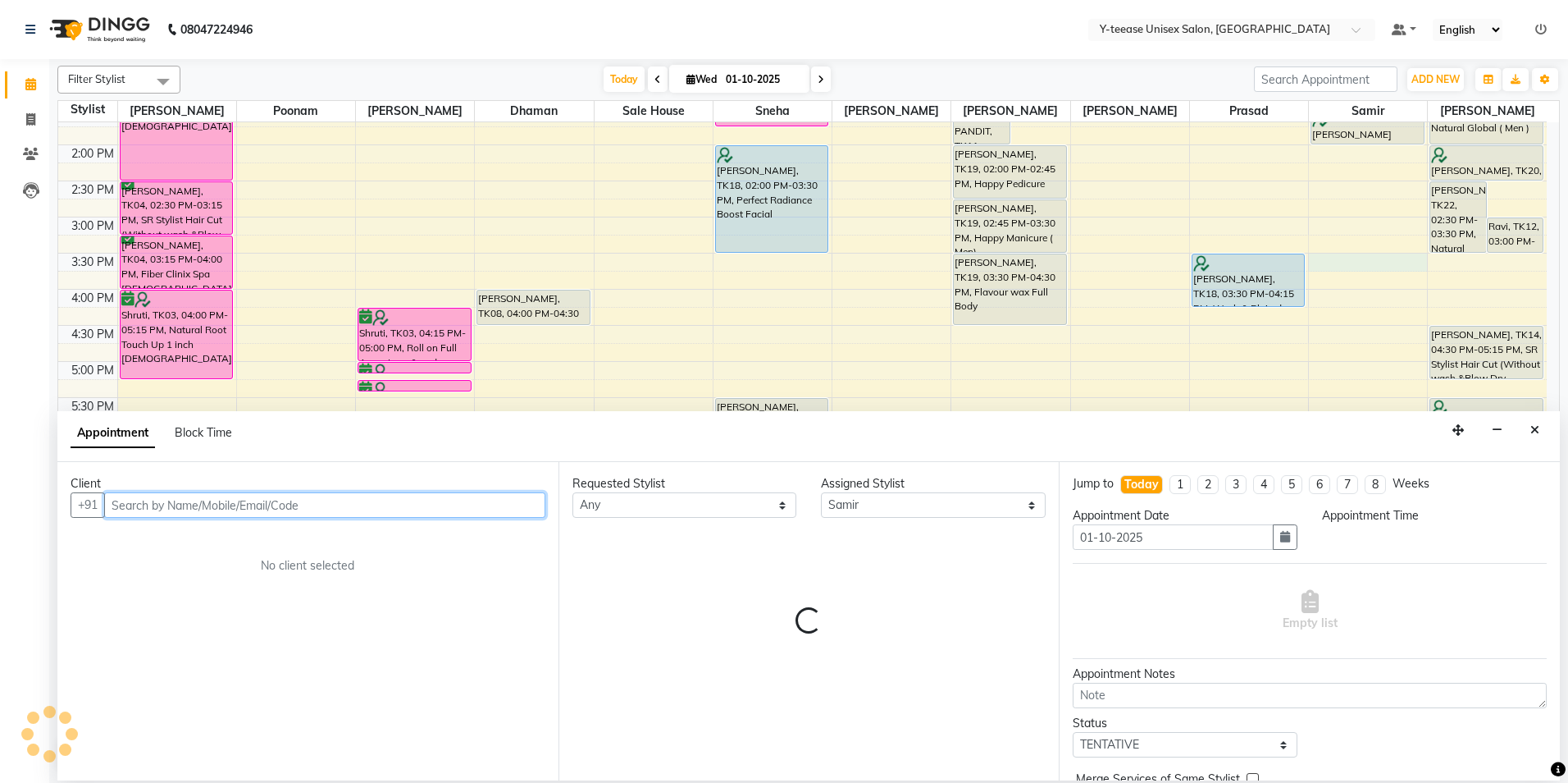
select select "930"
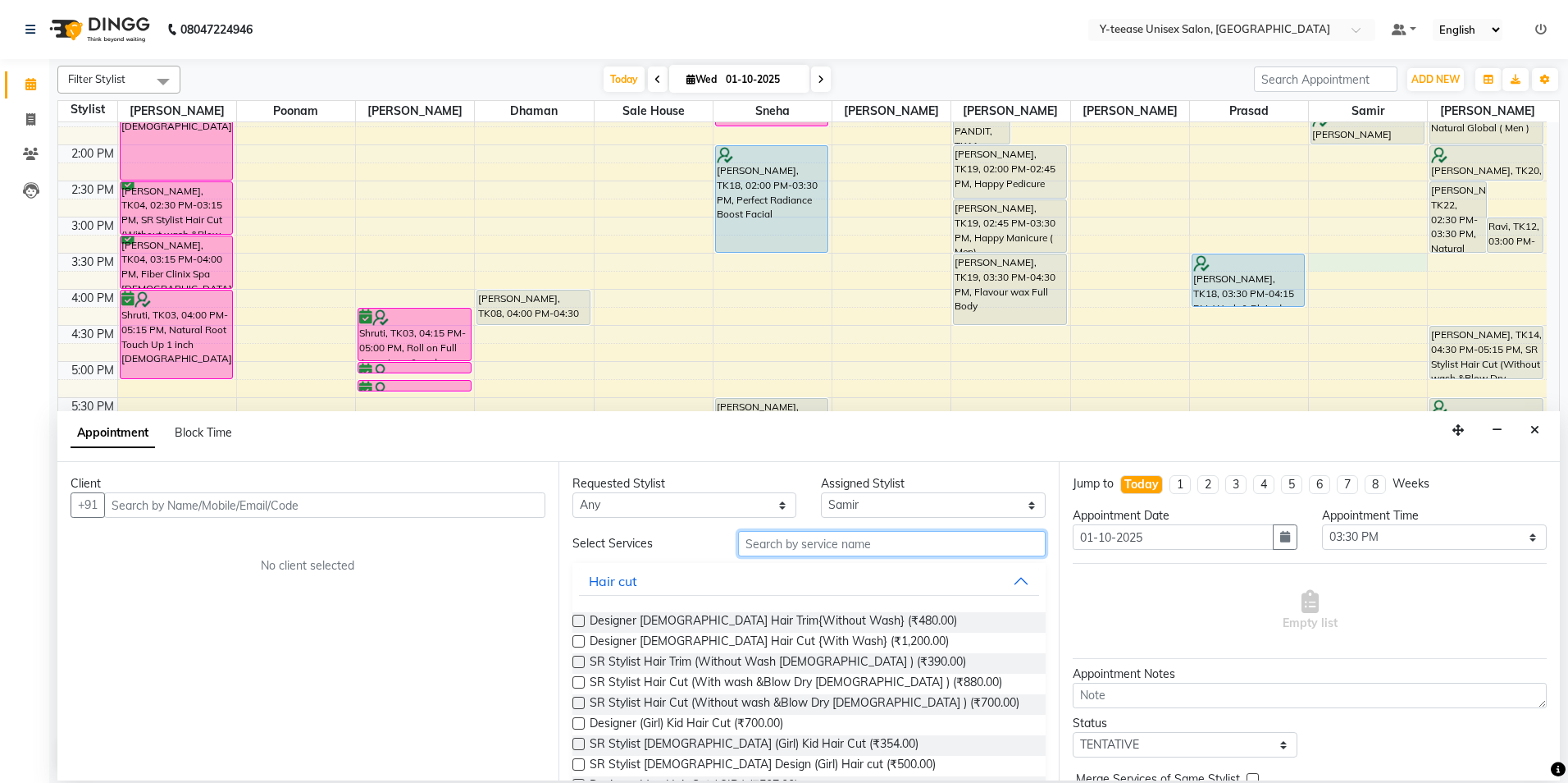
click at [790, 539] on input "text" at bounding box center [892, 544] width 308 height 26
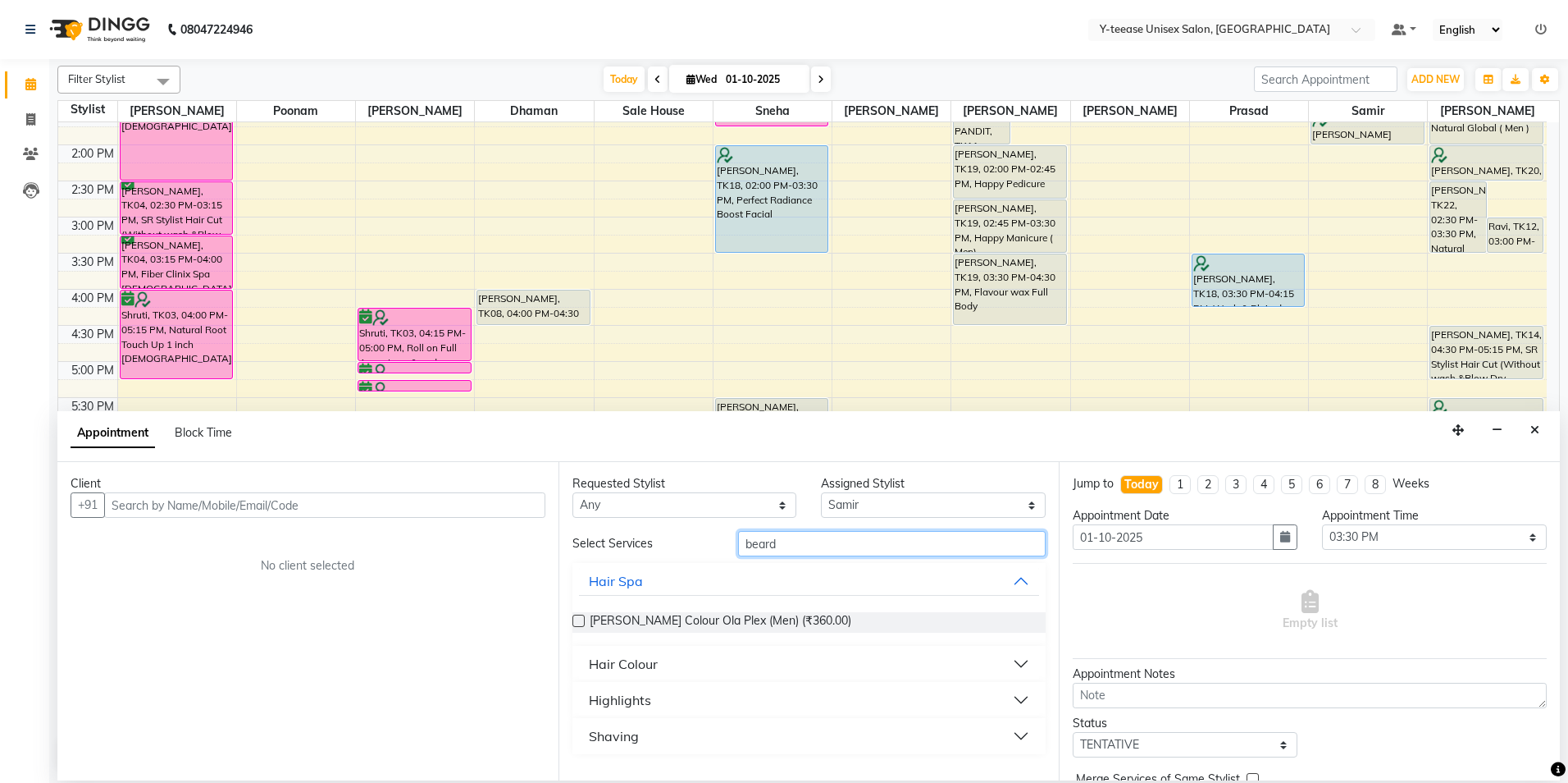
type input "beard"
click at [643, 722] on button "Shaving" at bounding box center [809, 736] width 461 height 30
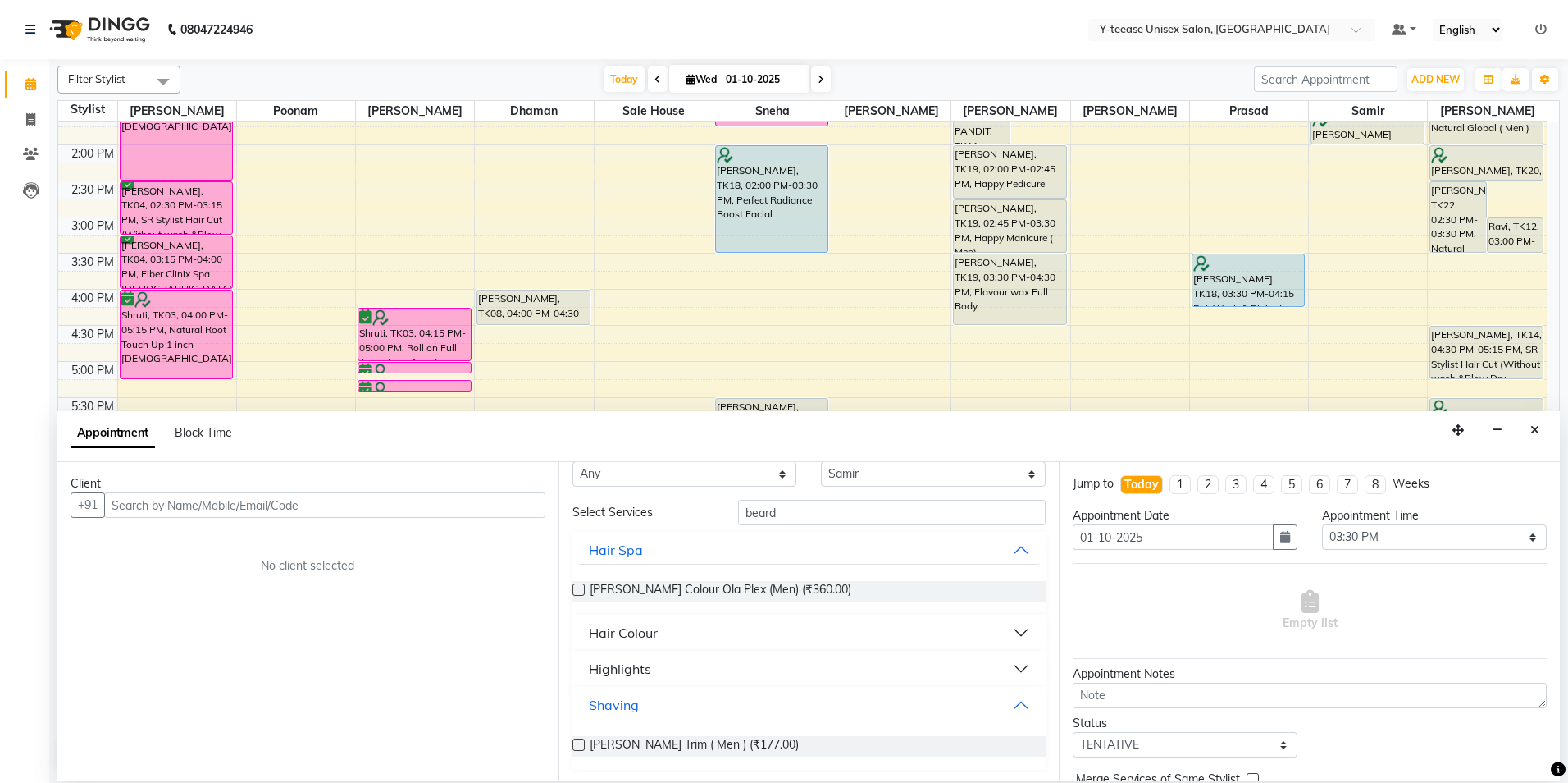
scroll to position [34, 0]
click at [642, 746] on span "[PERSON_NAME] Trim ( Men ) (₹177.00)" at bounding box center [694, 743] width 210 height 21
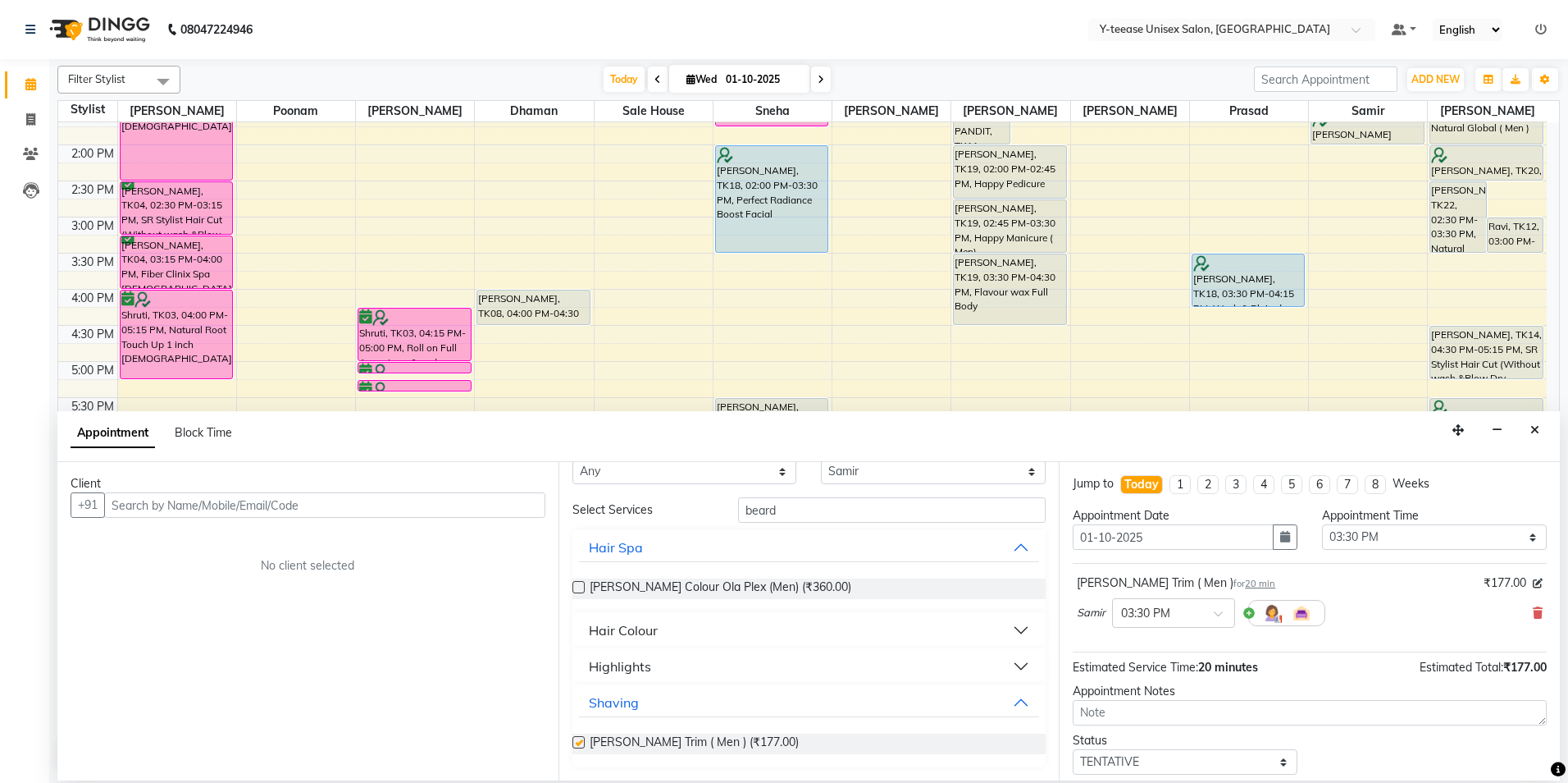
checkbox input "false"
click at [823, 505] on input "beard" at bounding box center [892, 510] width 308 height 26
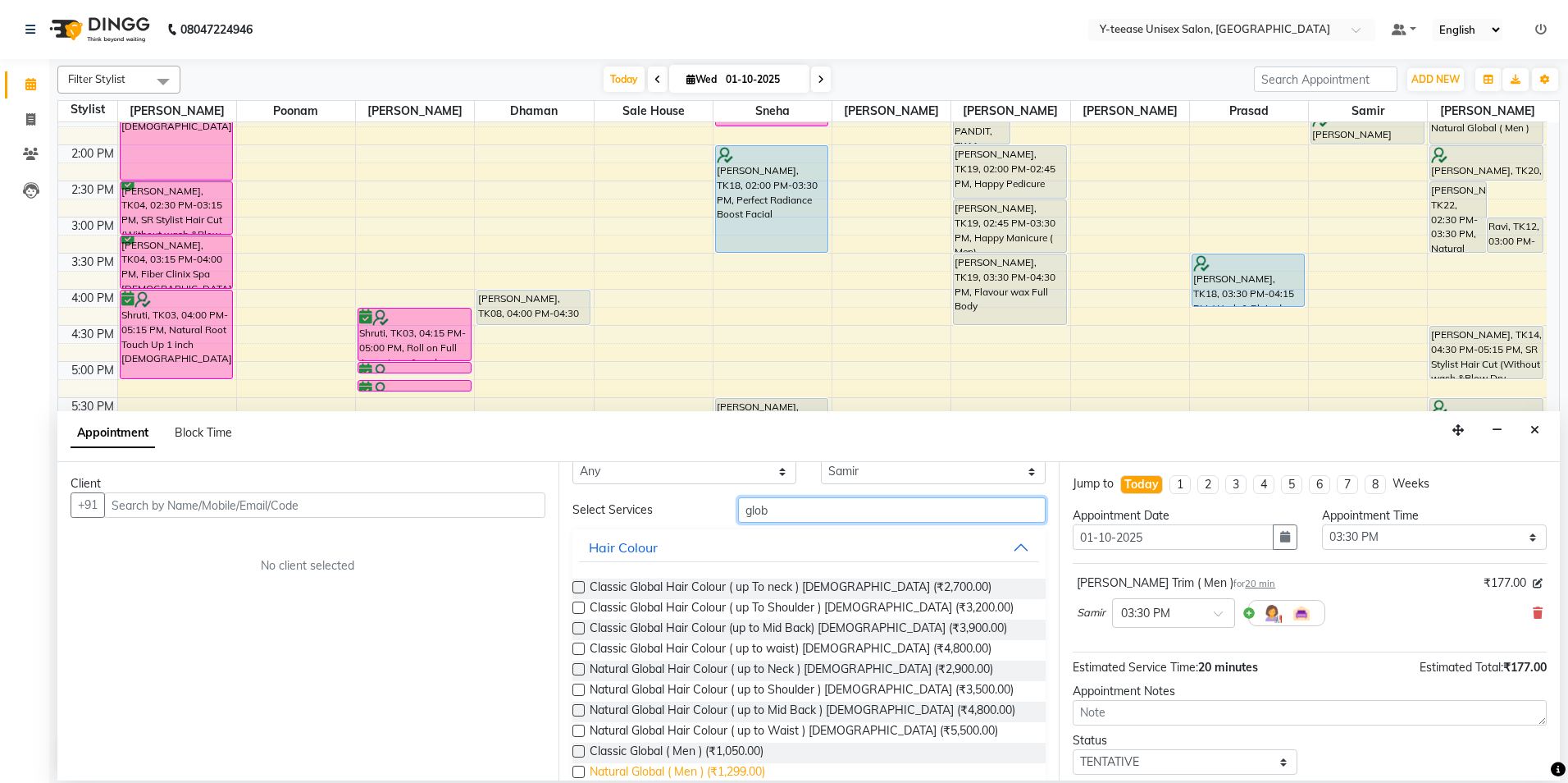
type input "glob"
click at [661, 765] on span "Natural Global ( Men ) (₹1,299.00)" at bounding box center [677, 773] width 176 height 21
checkbox input "false"
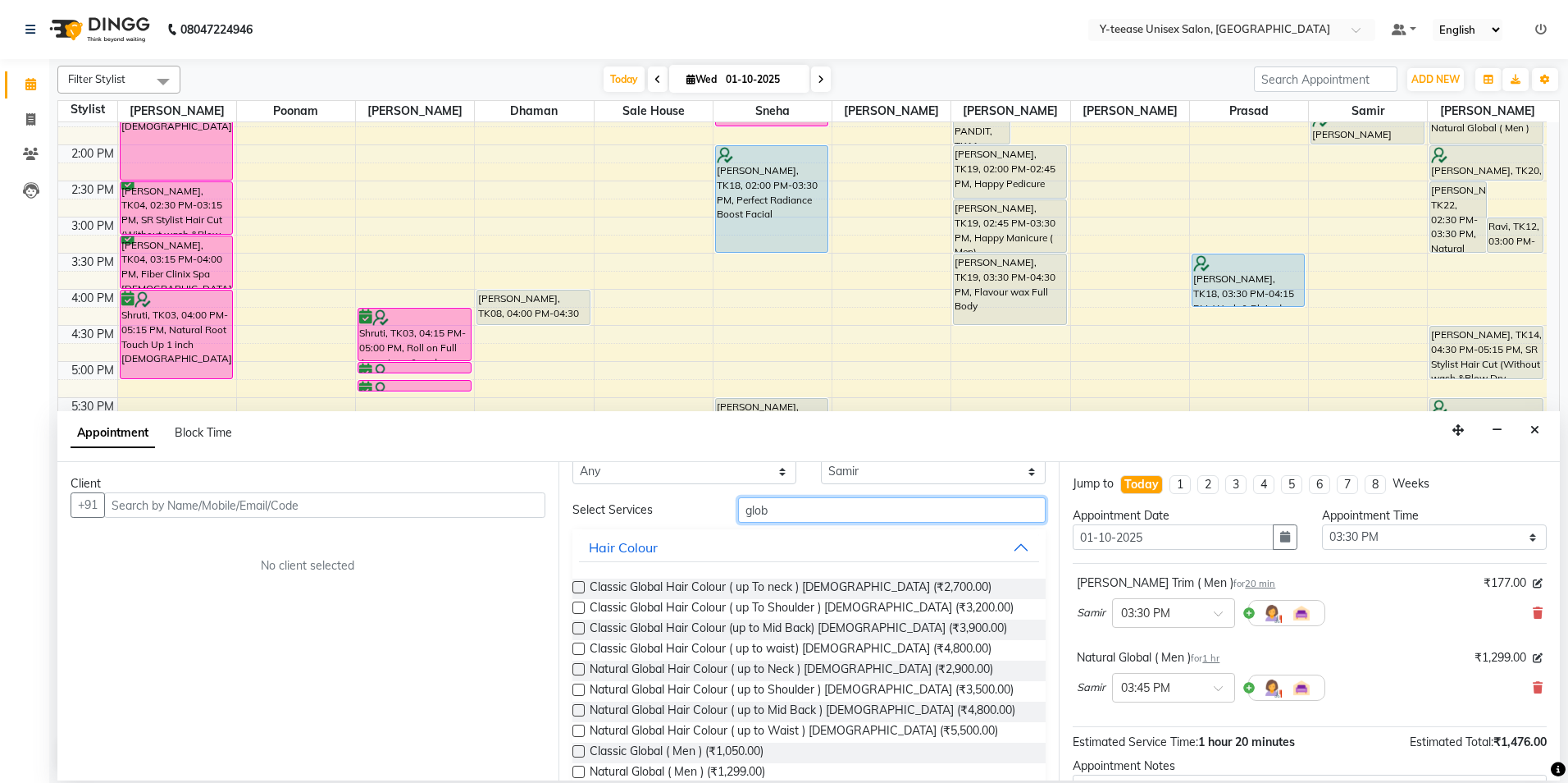
click at [840, 506] on input "glob" at bounding box center [892, 510] width 308 height 26
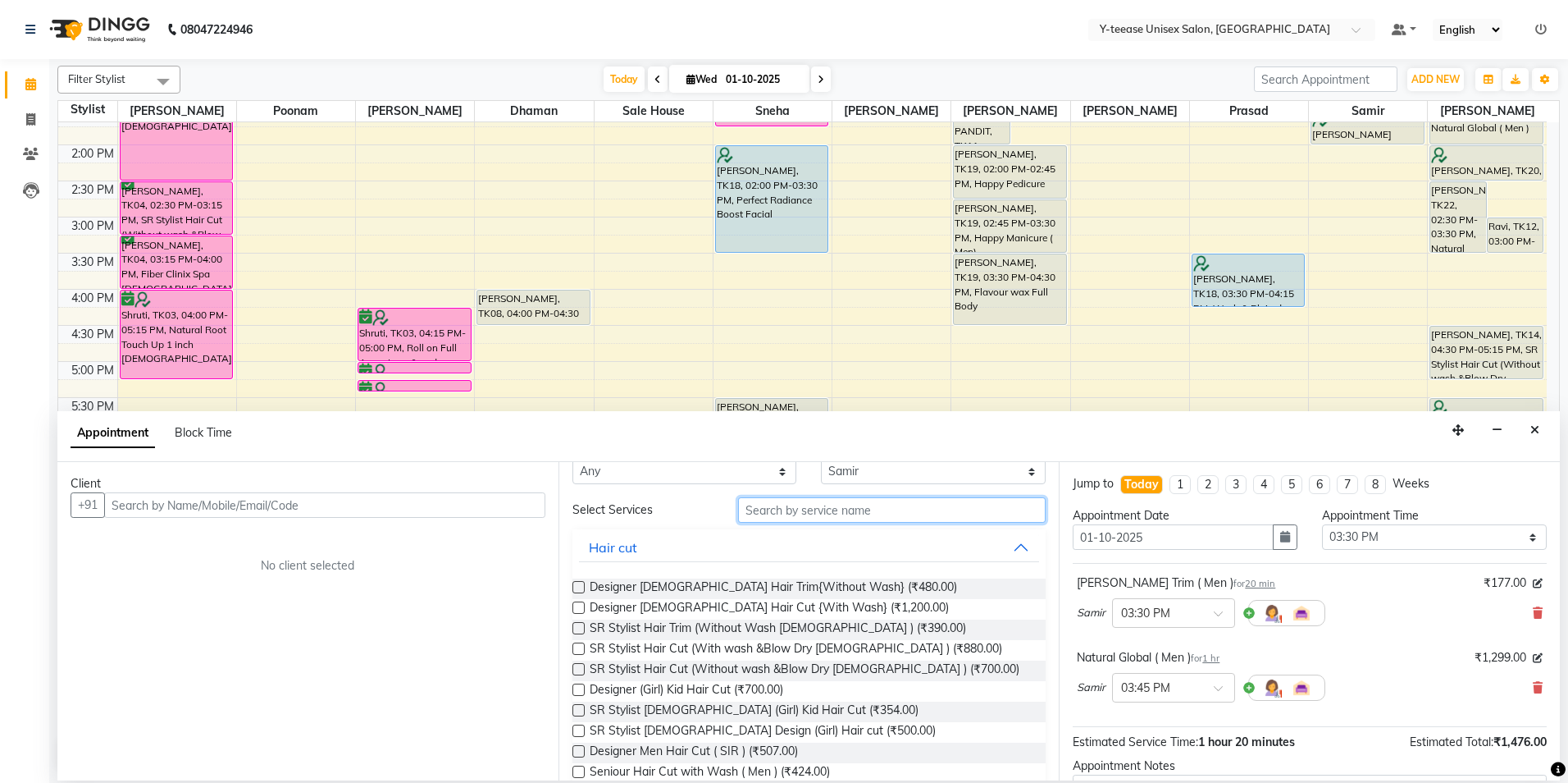
type input "c"
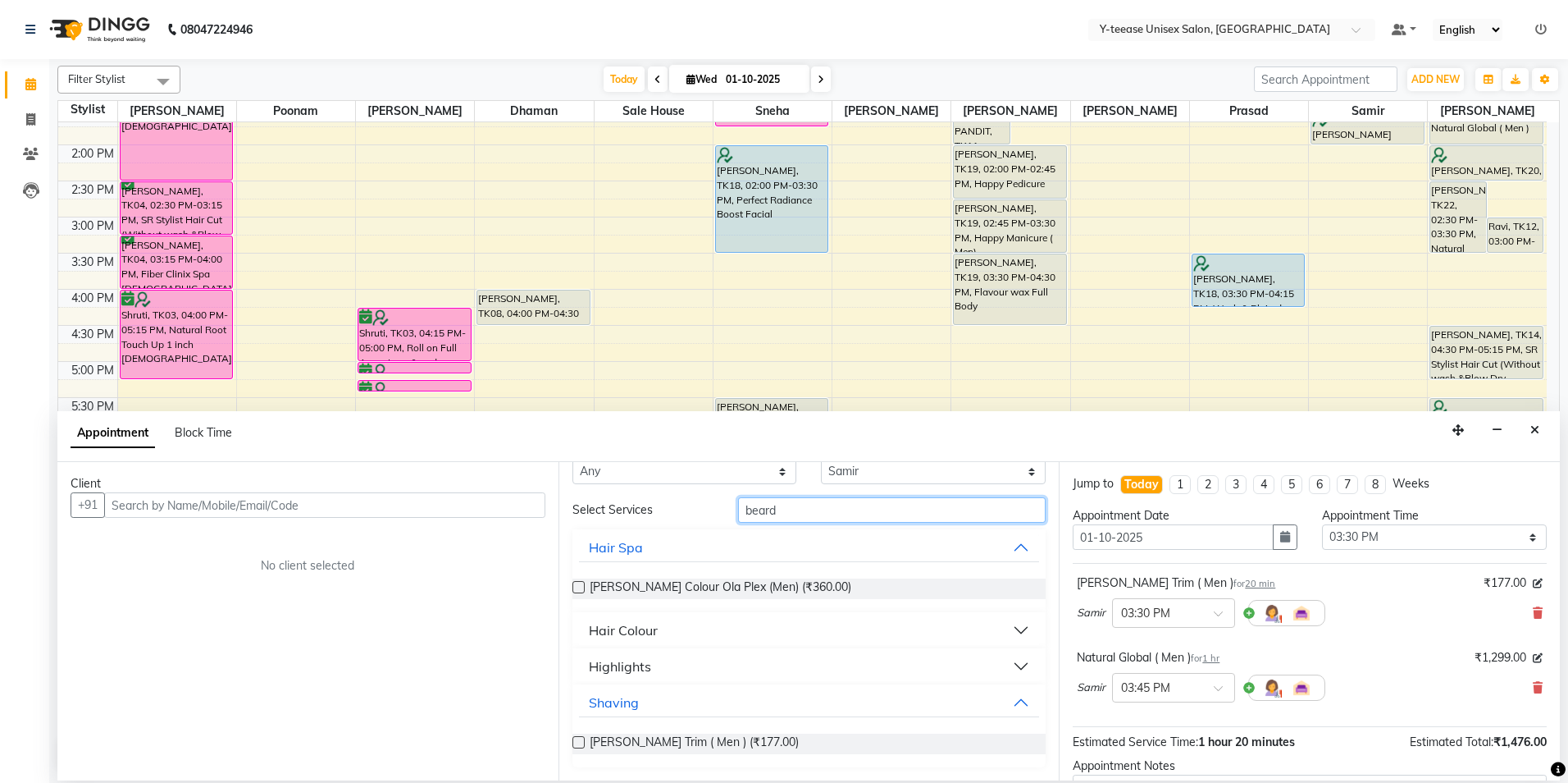
type input "beard"
click at [631, 622] on div "Hair Colour" at bounding box center [623, 630] width 69 height 20
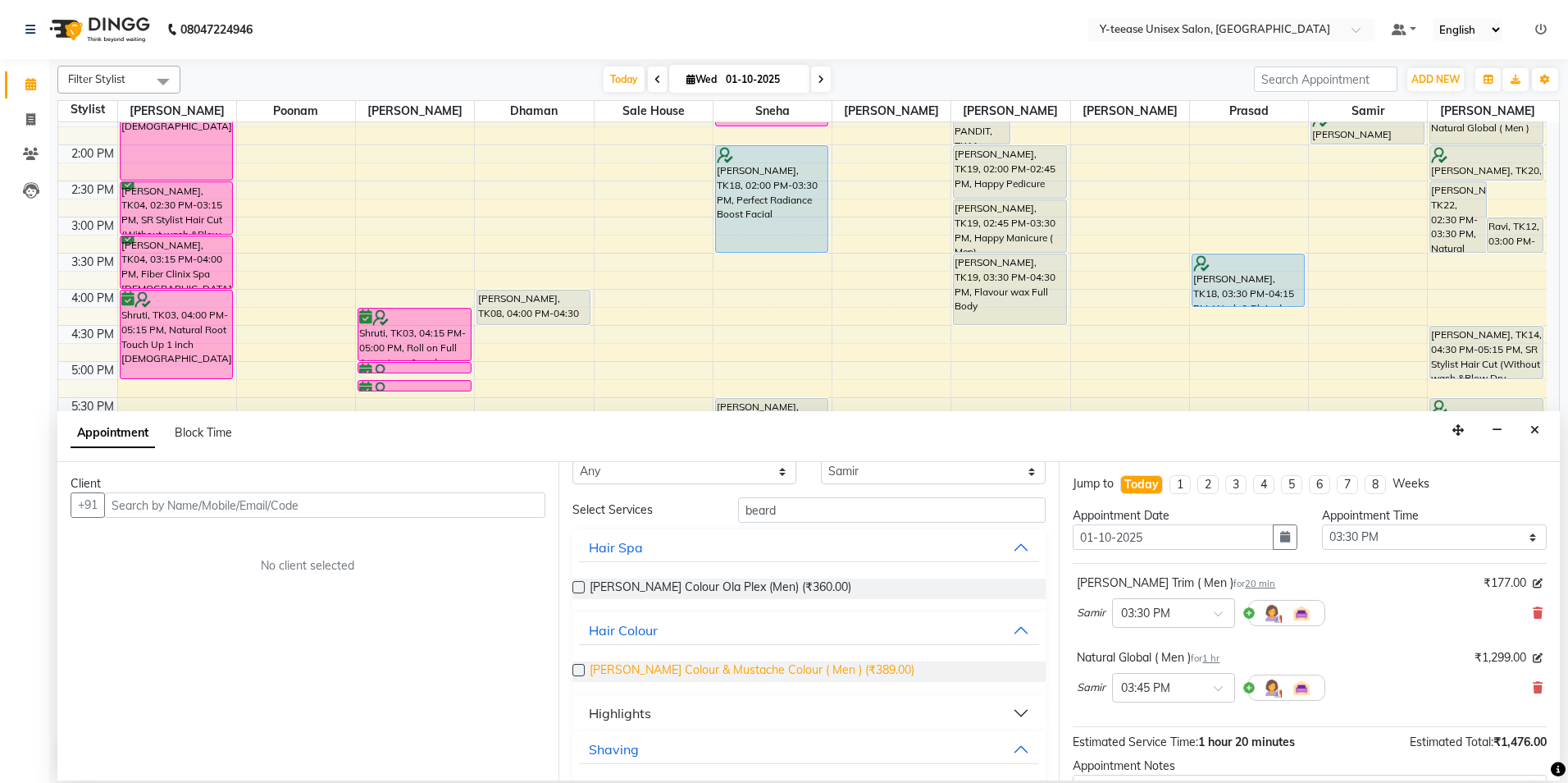
click at [635, 670] on span "[PERSON_NAME] Colour & Mustache Colour ( Men ) (₹389.00)" at bounding box center [752, 672] width 325 height 21
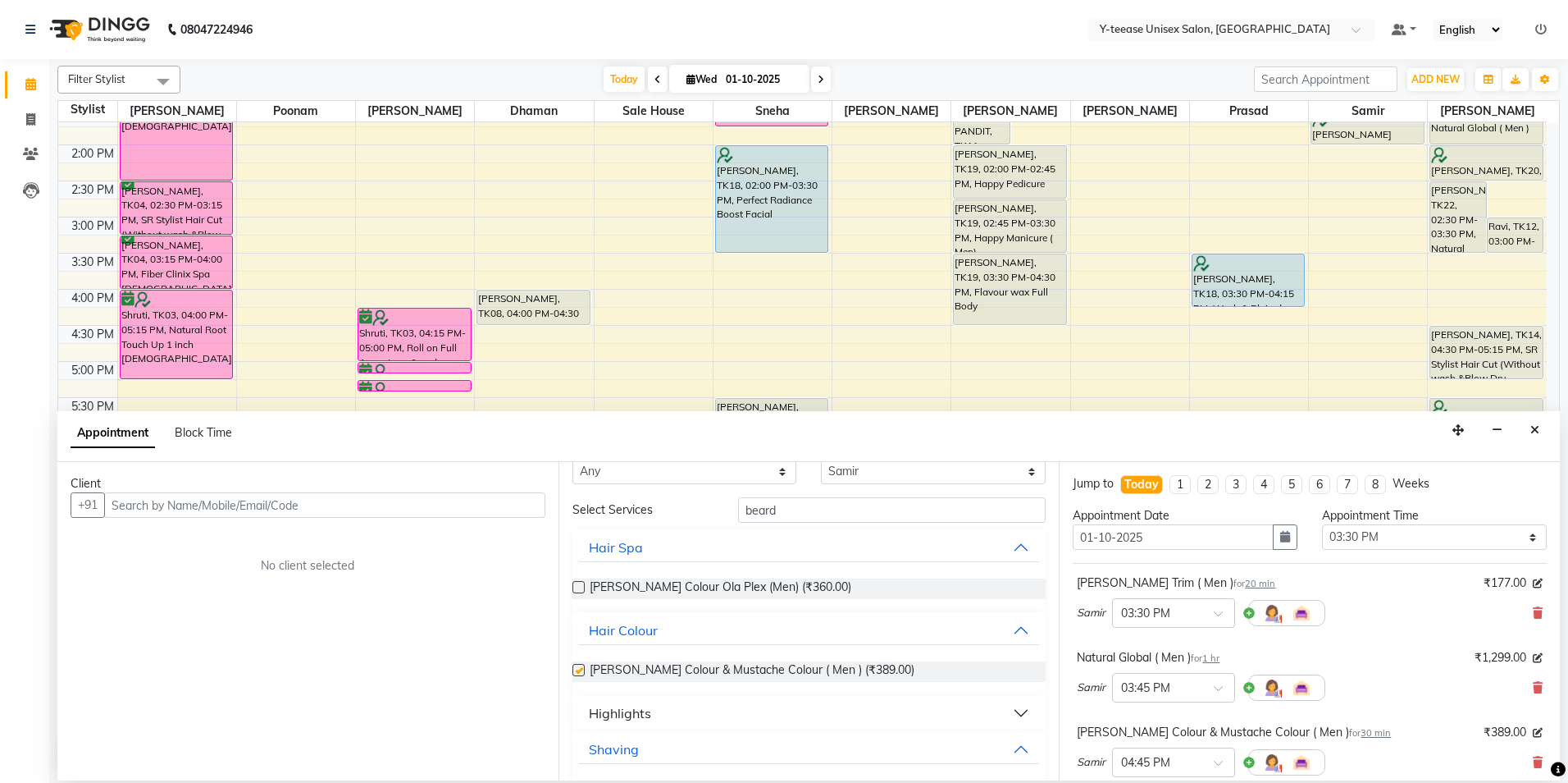
checkbox input "false"
click at [902, 473] on select "Select [PERSON_NAME] Dhaman [PERSON_NAME] No Preference [PERSON_NAME] Poonam [P…" at bounding box center [933, 472] width 224 height 26
select select "656"
click at [821, 488] on select "Select [PERSON_NAME] Dhaman [PERSON_NAME] No Preference [PERSON_NAME] Poonam [P…" at bounding box center [933, 475] width 224 height 26
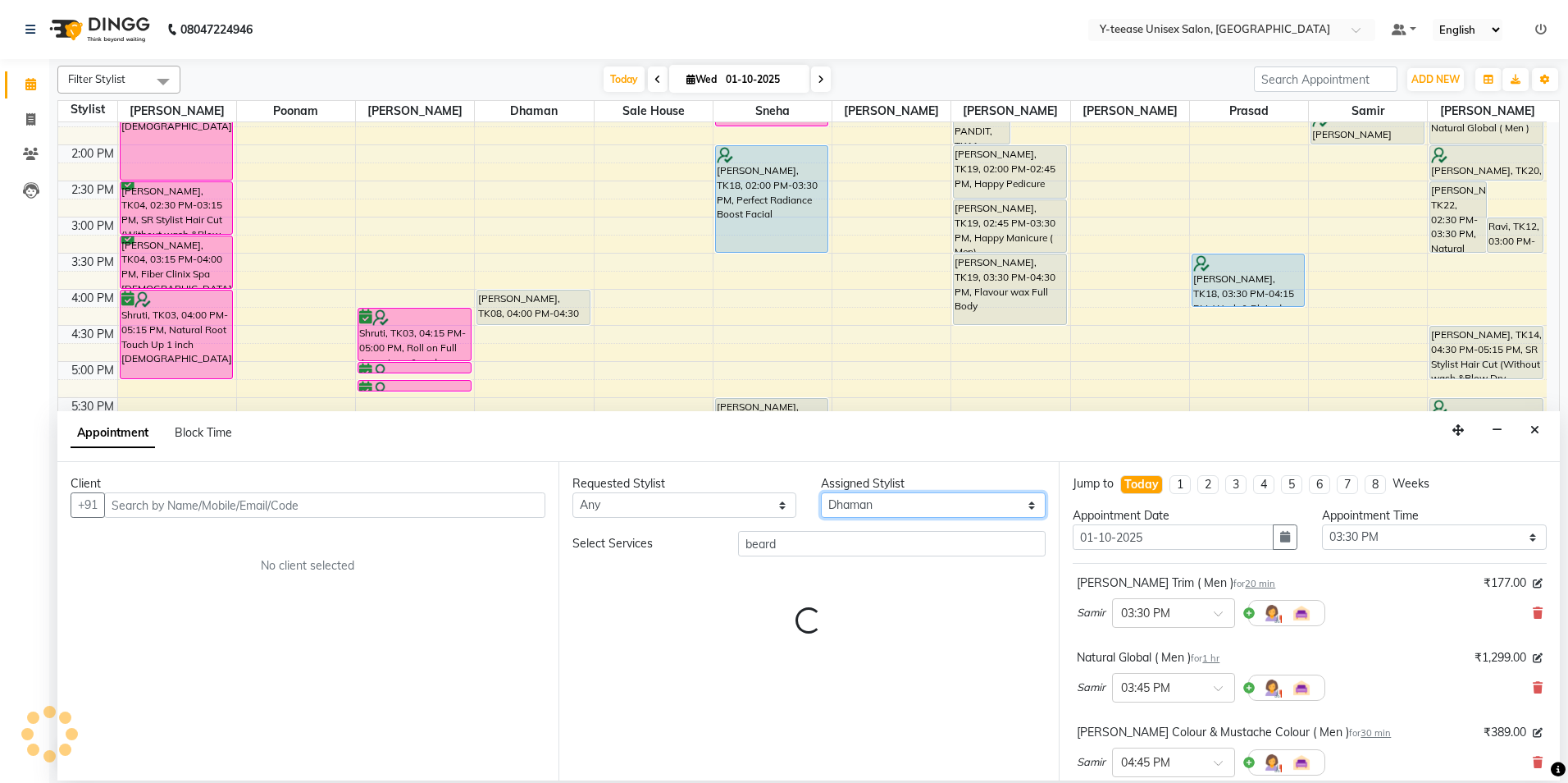
scroll to position [0, 0]
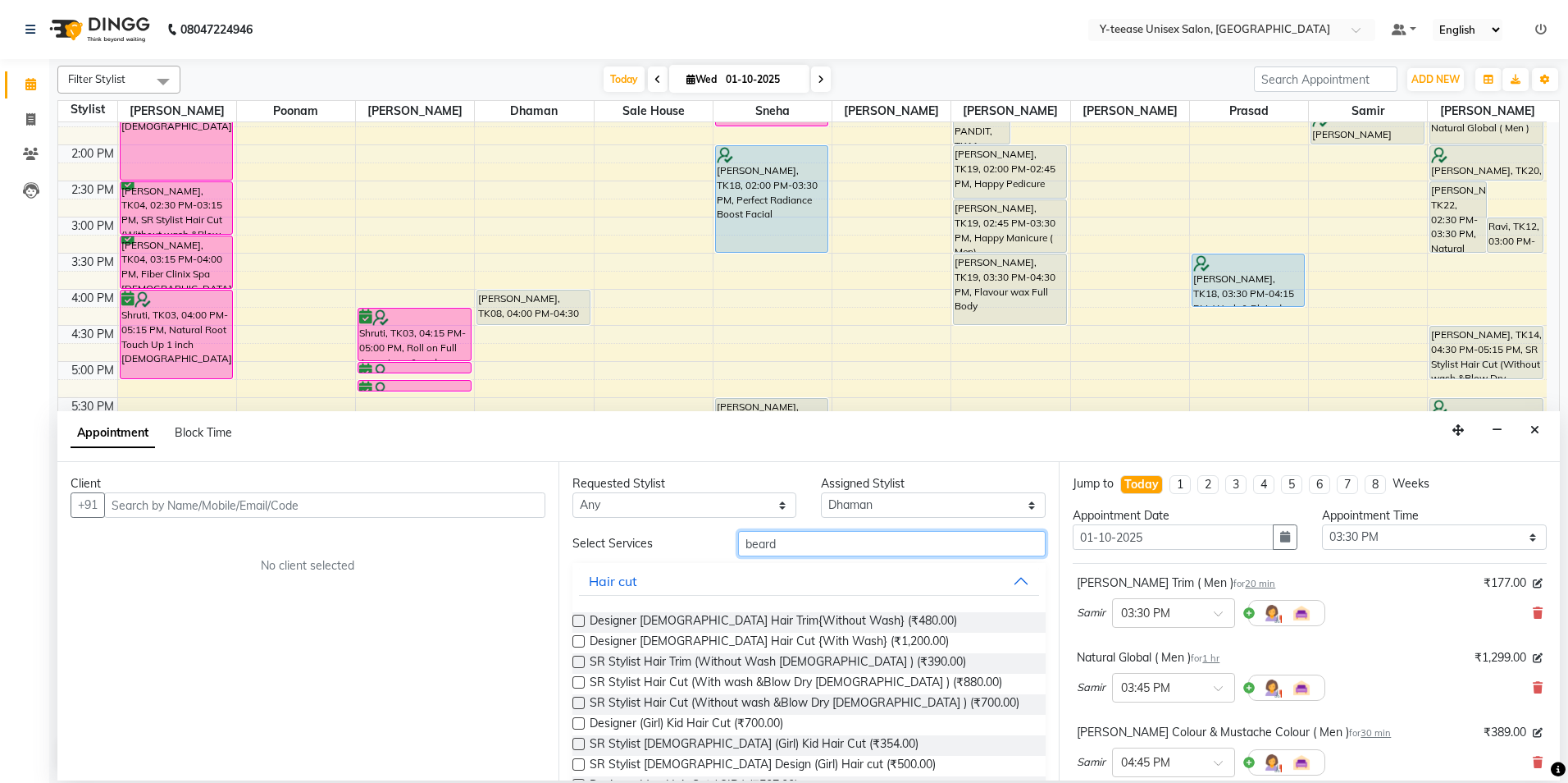
click at [816, 555] on input "beard" at bounding box center [892, 544] width 308 height 26
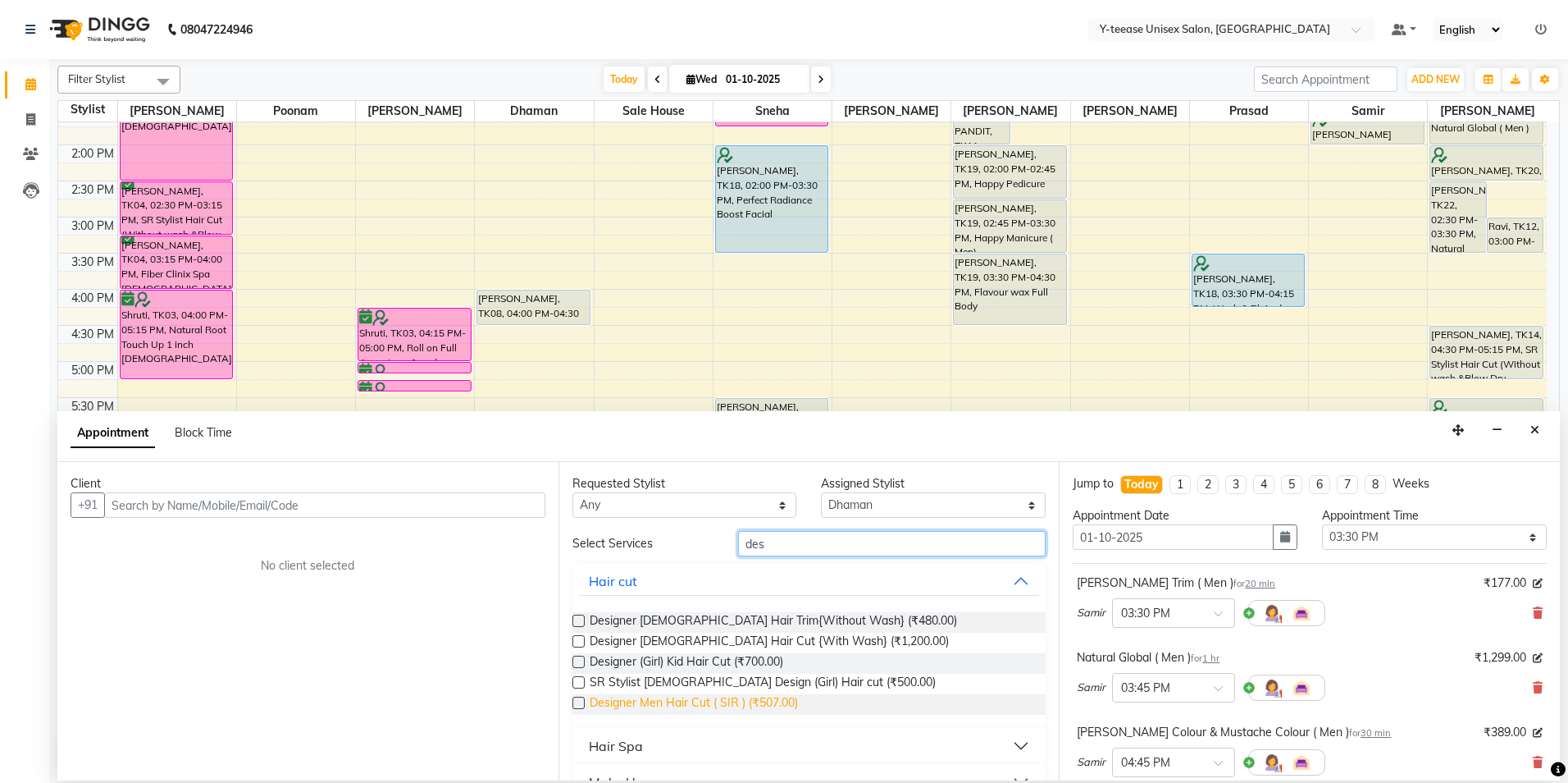
type input "des"
click at [699, 705] on span "Designer Men Hair Cut ( SIR ) (₹507.00)" at bounding box center [694, 705] width 209 height 21
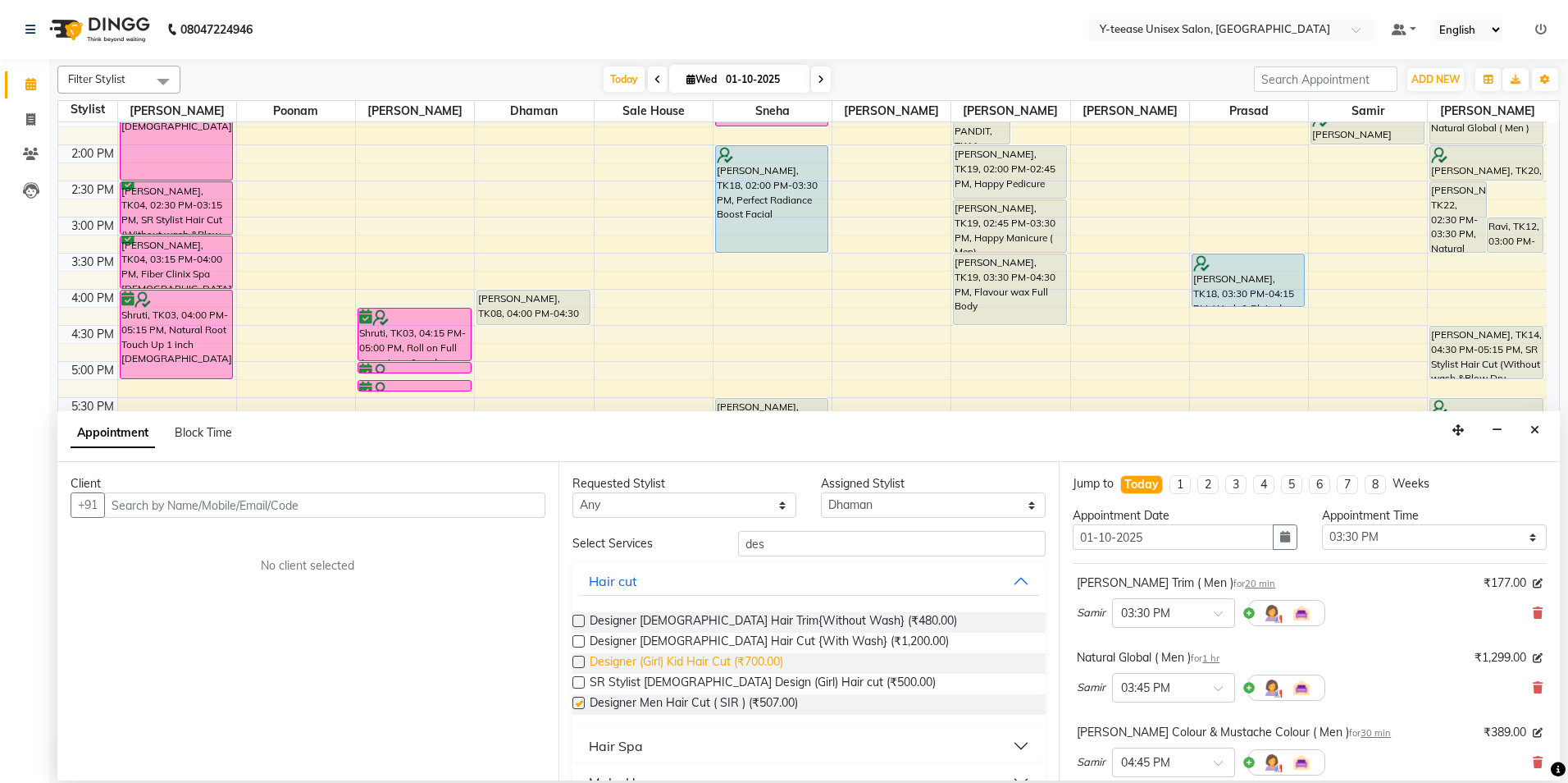
checkbox input "false"
click at [438, 502] on input "text" at bounding box center [325, 505] width 441 height 26
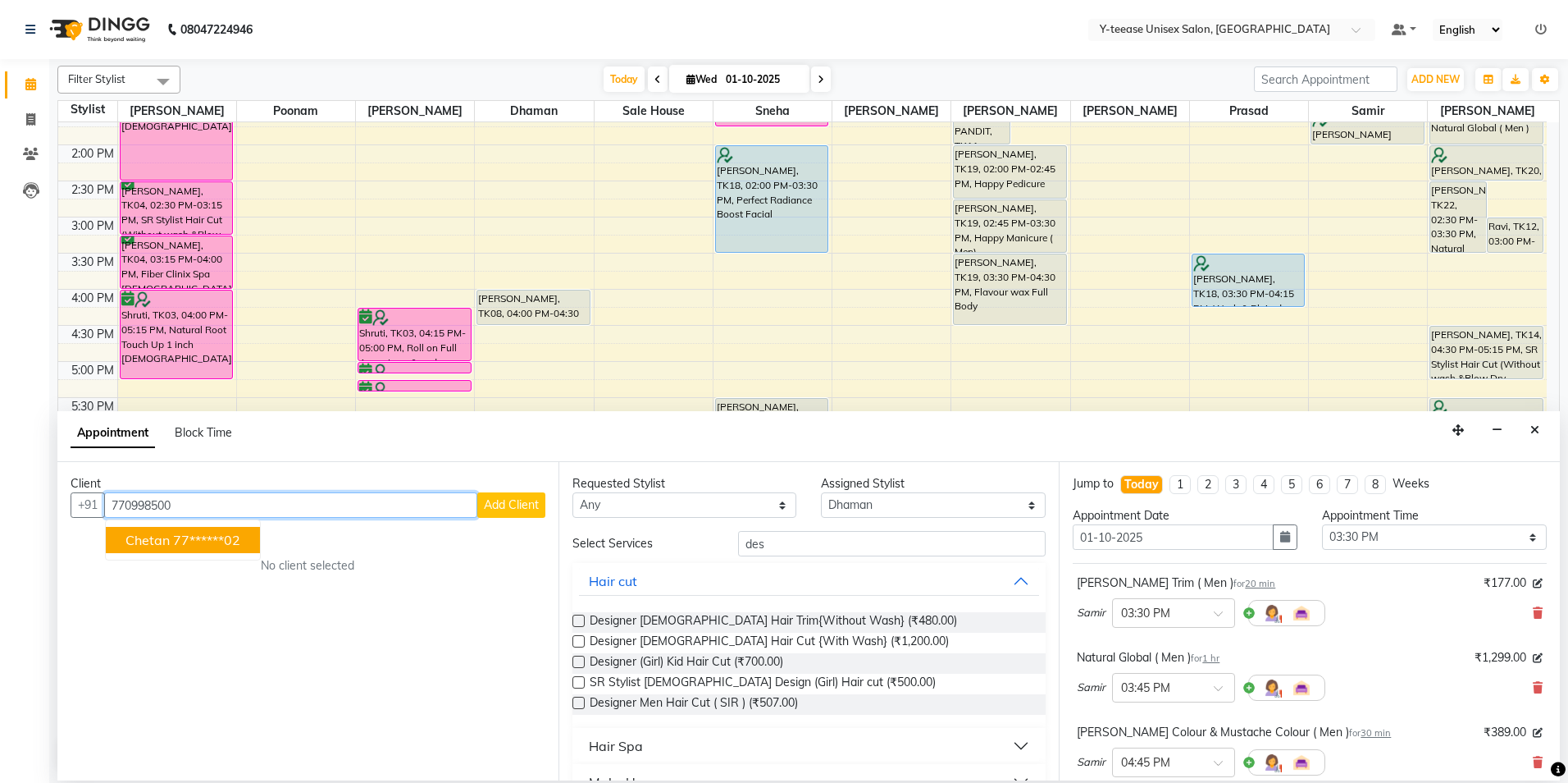
click at [214, 544] on ngb-highlight "77******02" at bounding box center [207, 540] width 68 height 17
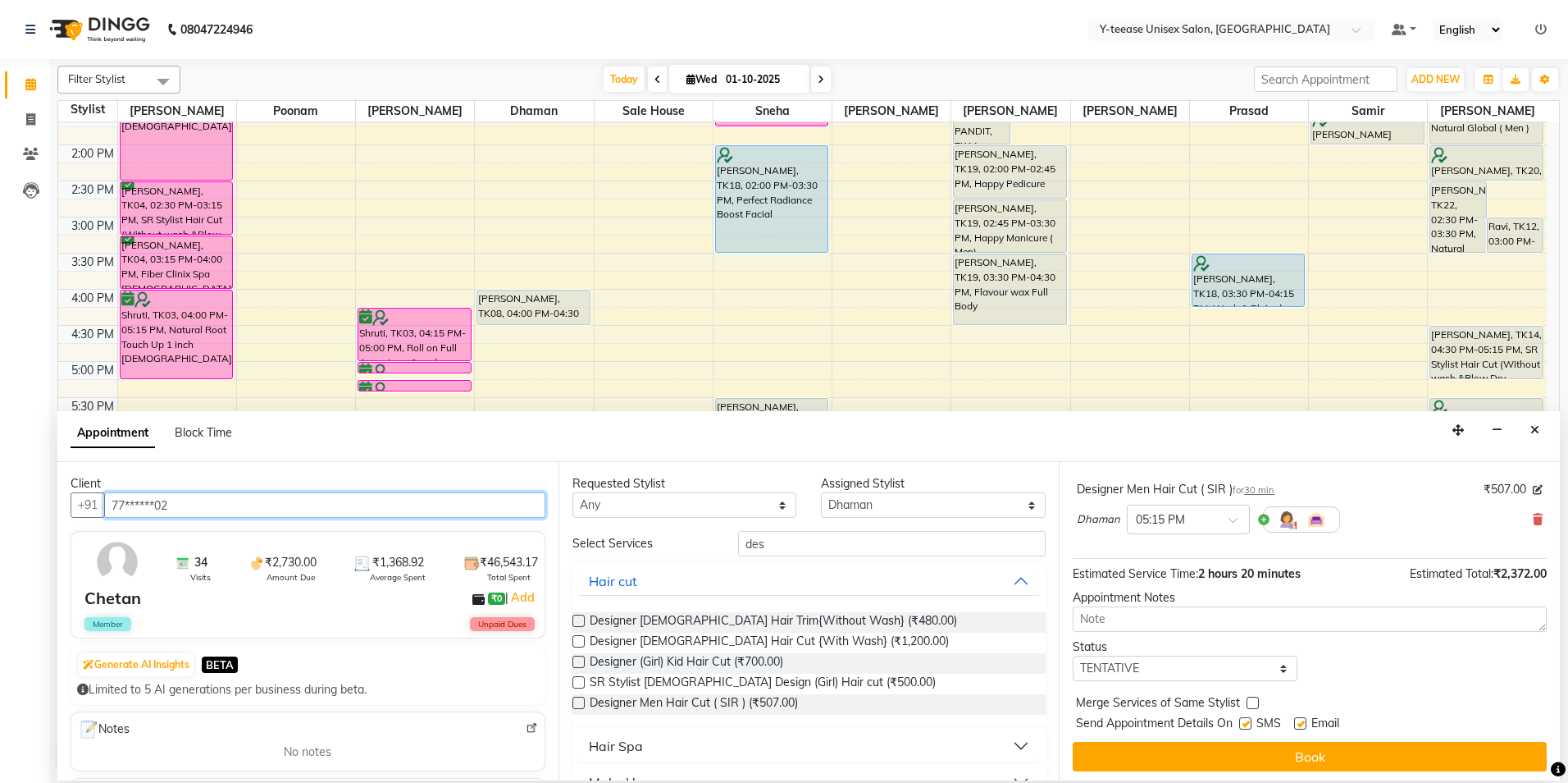
scroll to position [322, 0]
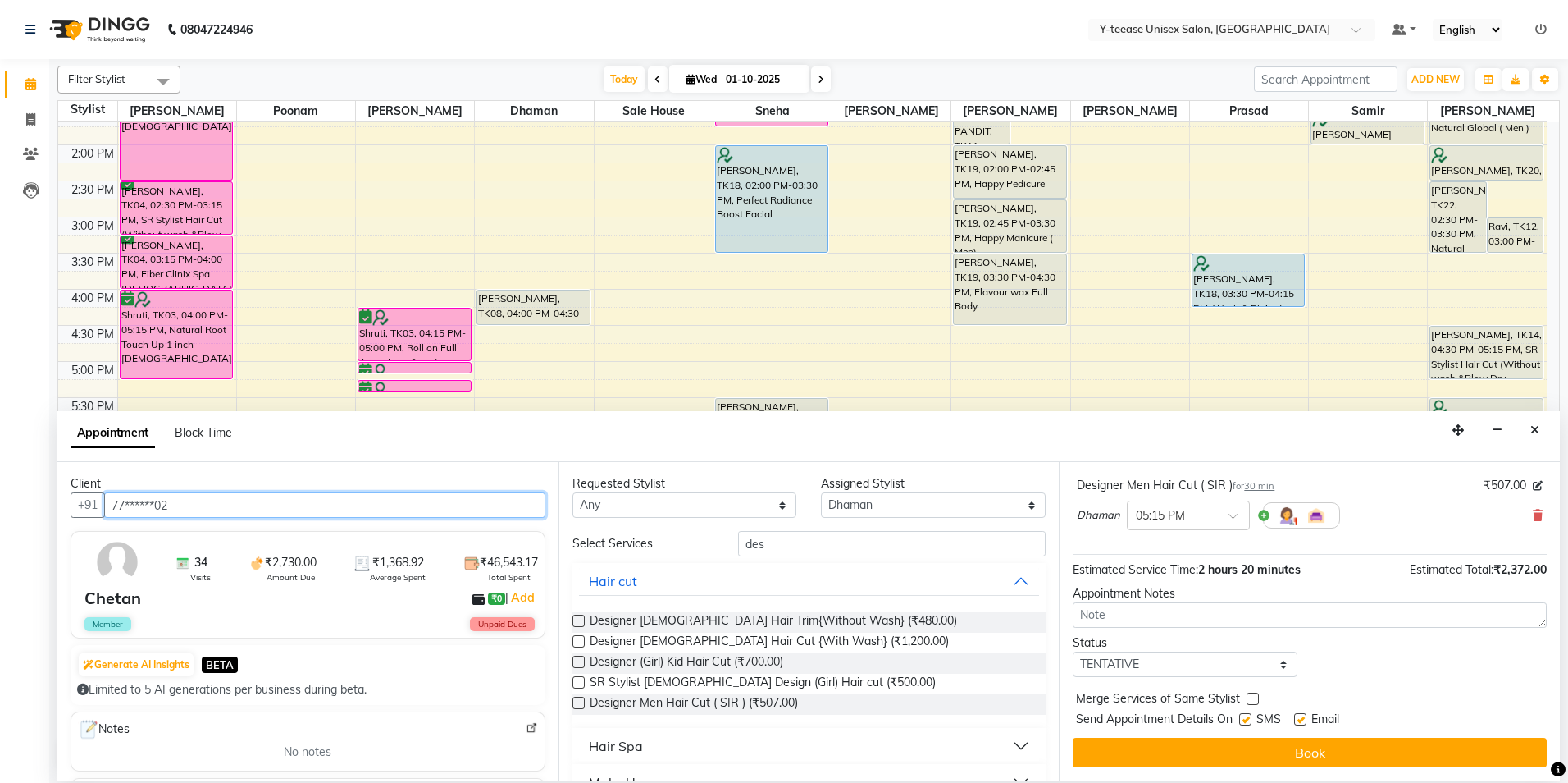
type input "77******02"
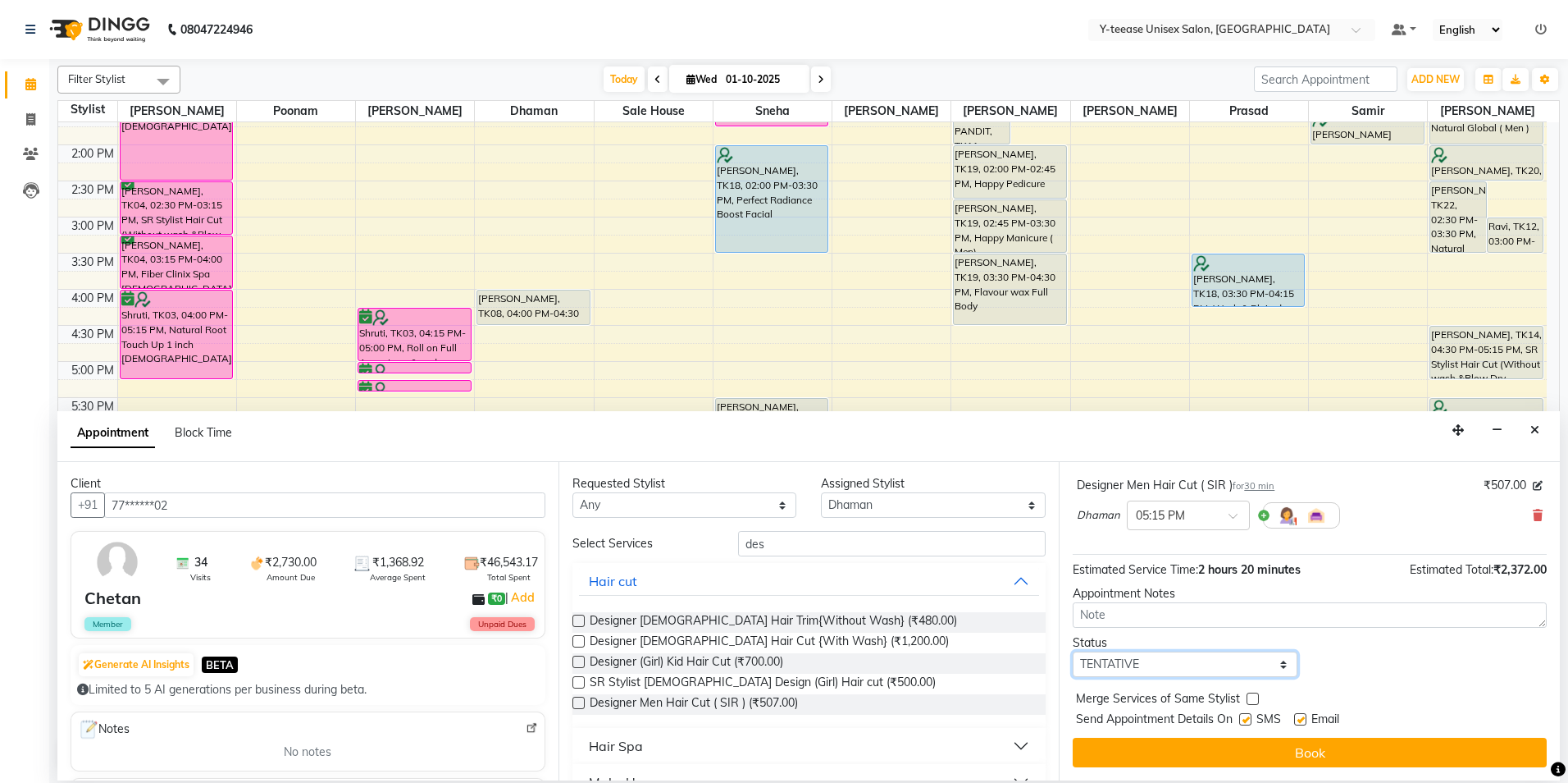
click at [1148, 666] on select "Select TENTATIVE CONFIRM CHECK-IN UPCOMING" at bounding box center [1185, 665] width 224 height 26
select select "confirm booking"
click at [1072, 652] on select "Select TENTATIVE CONFIRM CHECK-IN UPCOMING" at bounding box center [1185, 665] width 224 height 26
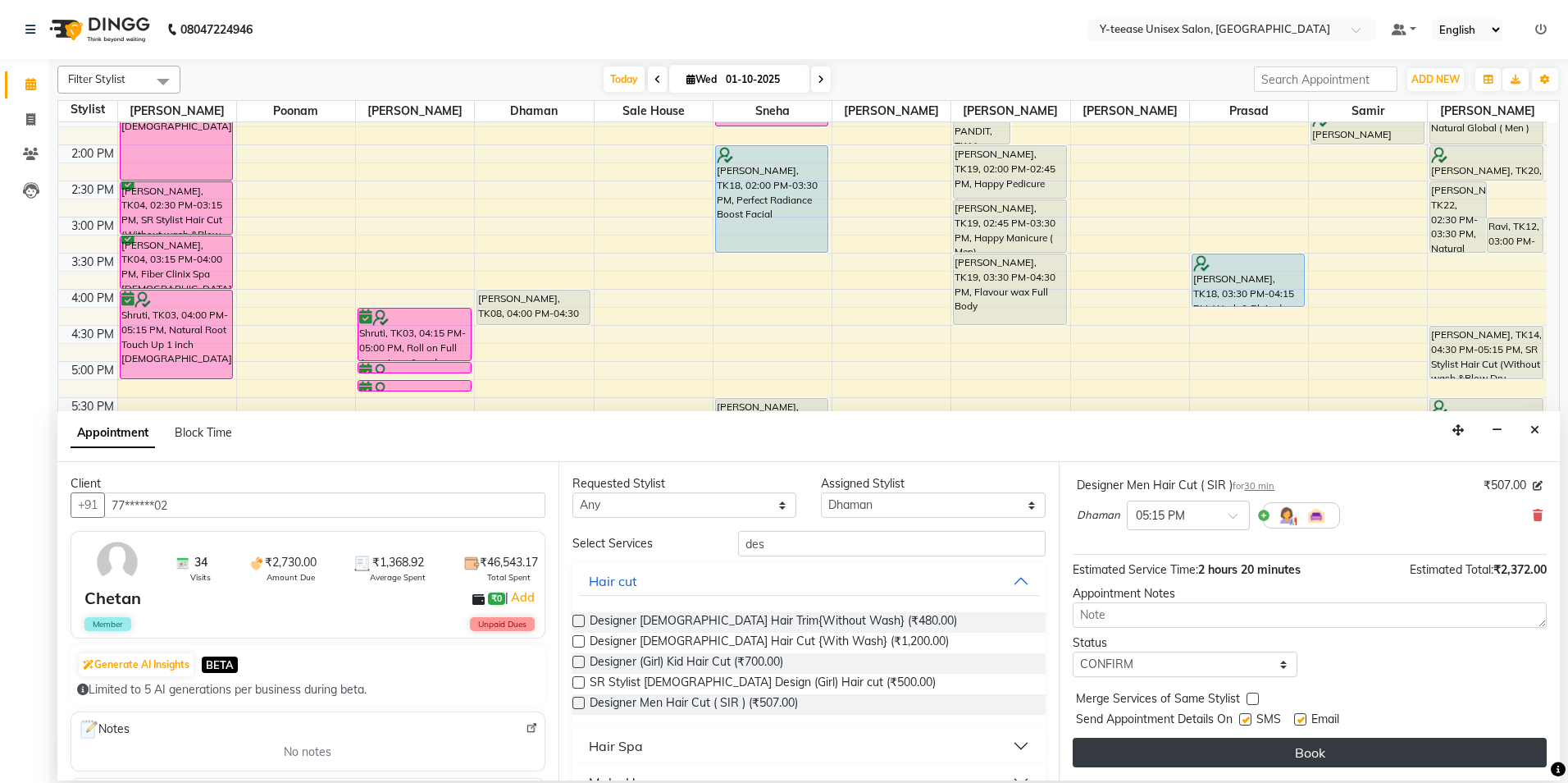
click at [1140, 756] on button "Book" at bounding box center [1309, 752] width 474 height 30
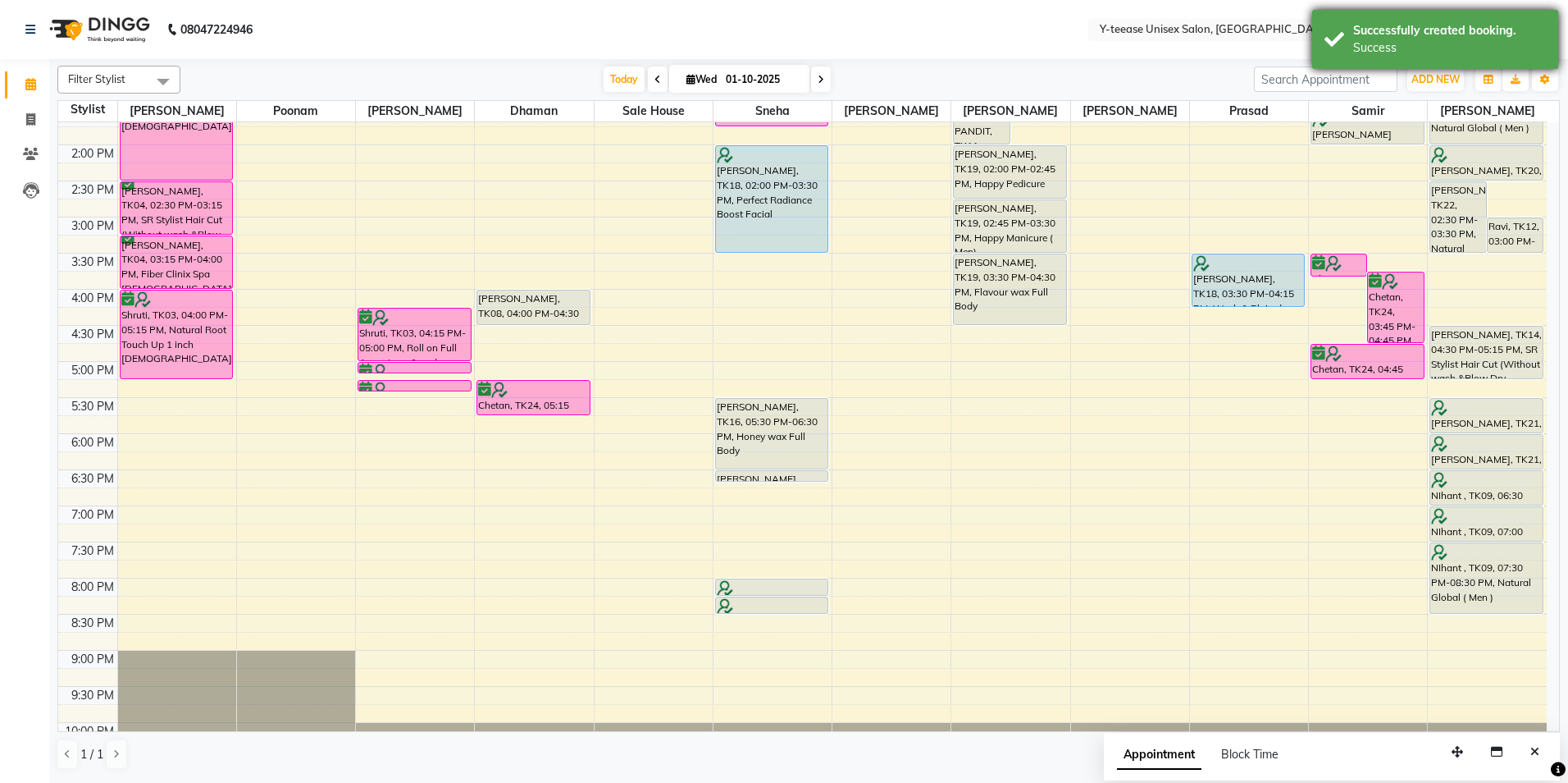
click at [1424, 29] on div "Successfully created booking." at bounding box center [1450, 30] width 193 height 17
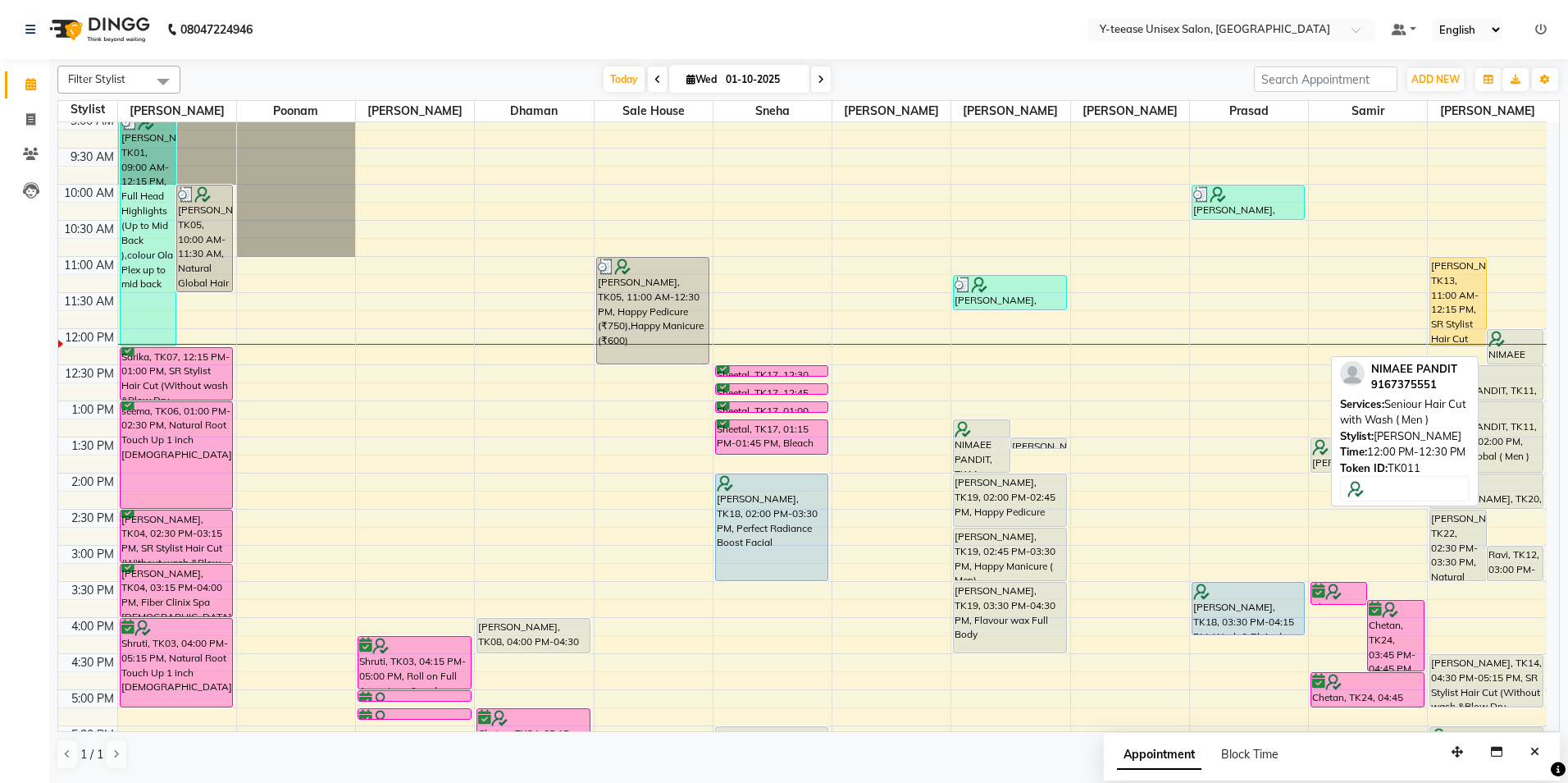
scroll to position [164, 0]
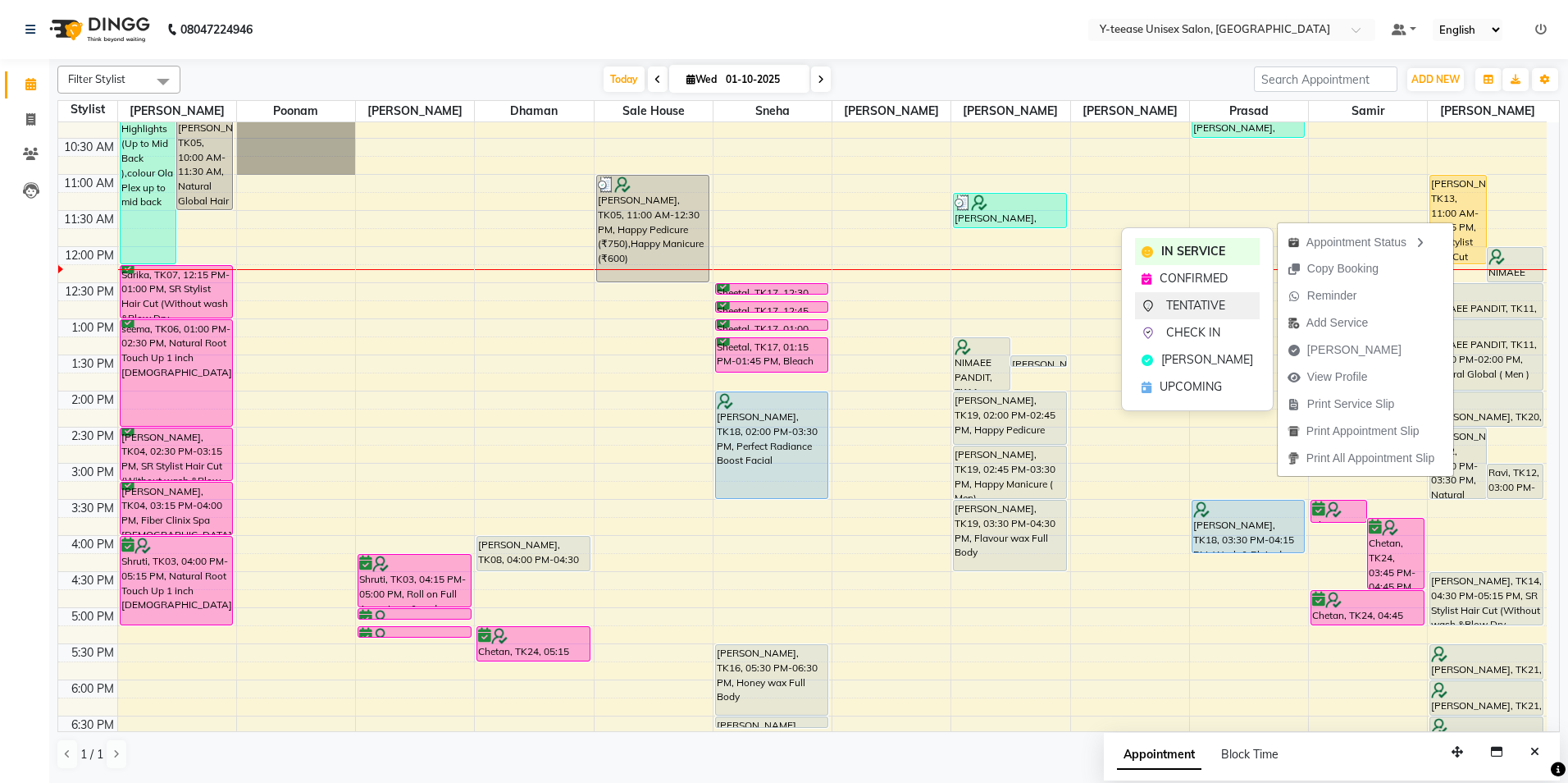
click at [1158, 304] on div "TENTATIVE" at bounding box center [1198, 305] width 125 height 27
